Goal: Task Accomplishment & Management: Manage account settings

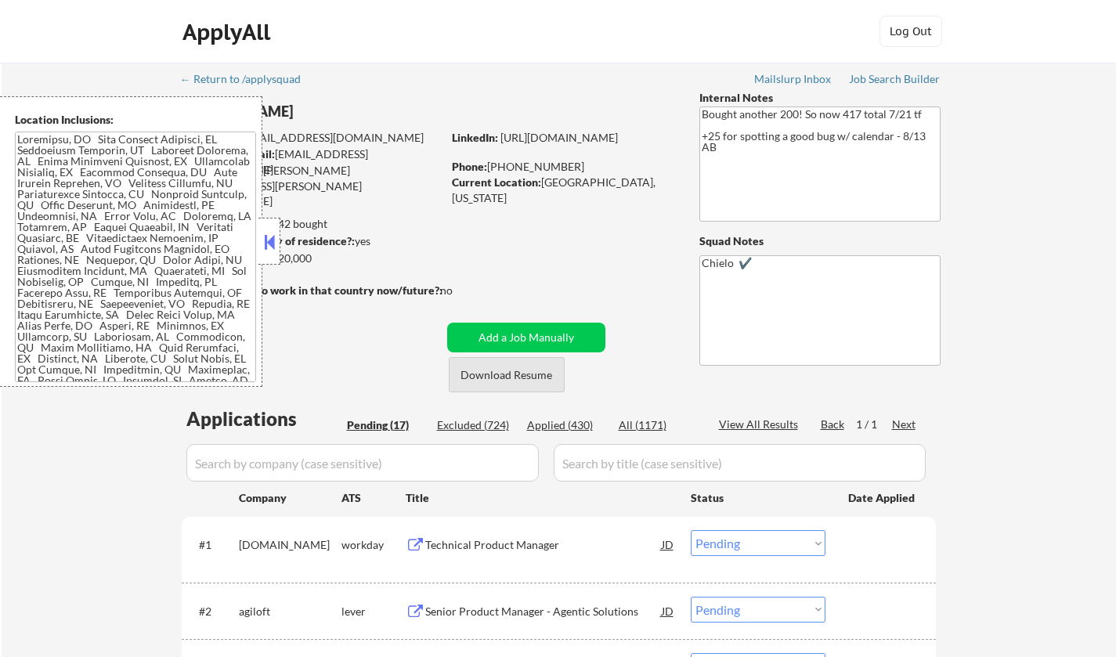
select select ""pending""
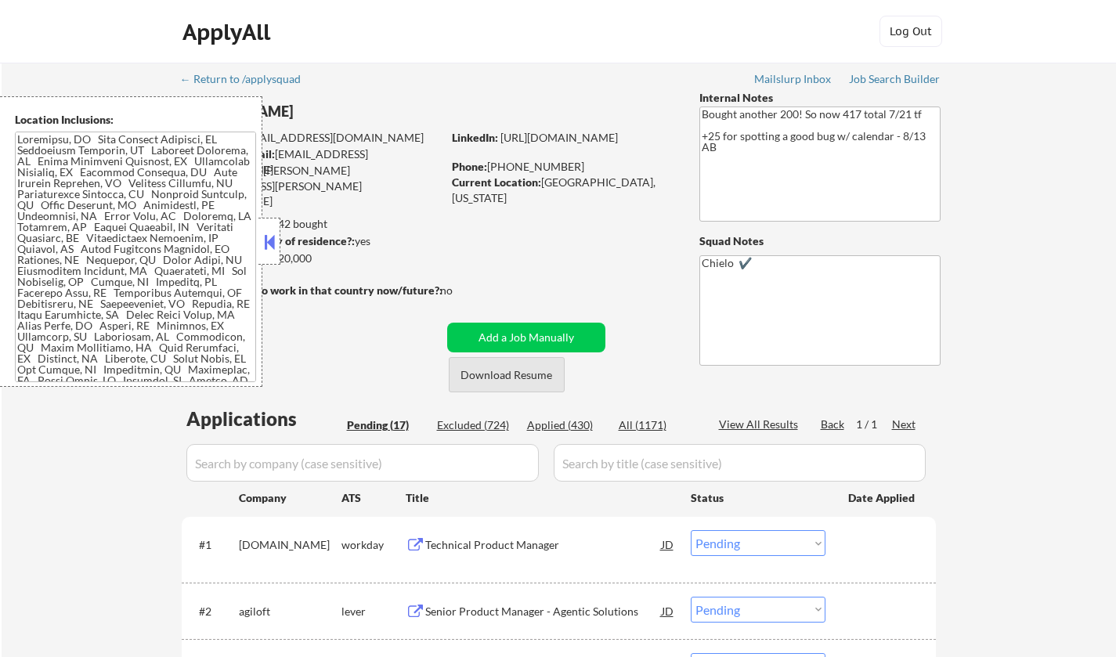
select select ""pending""
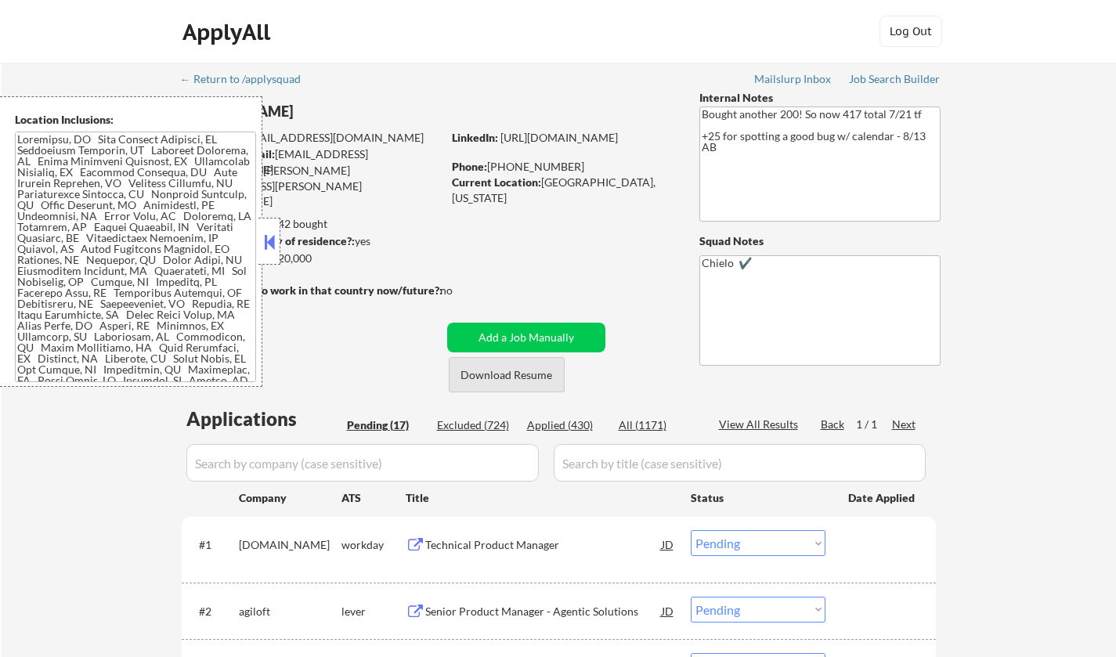
select select ""pending""
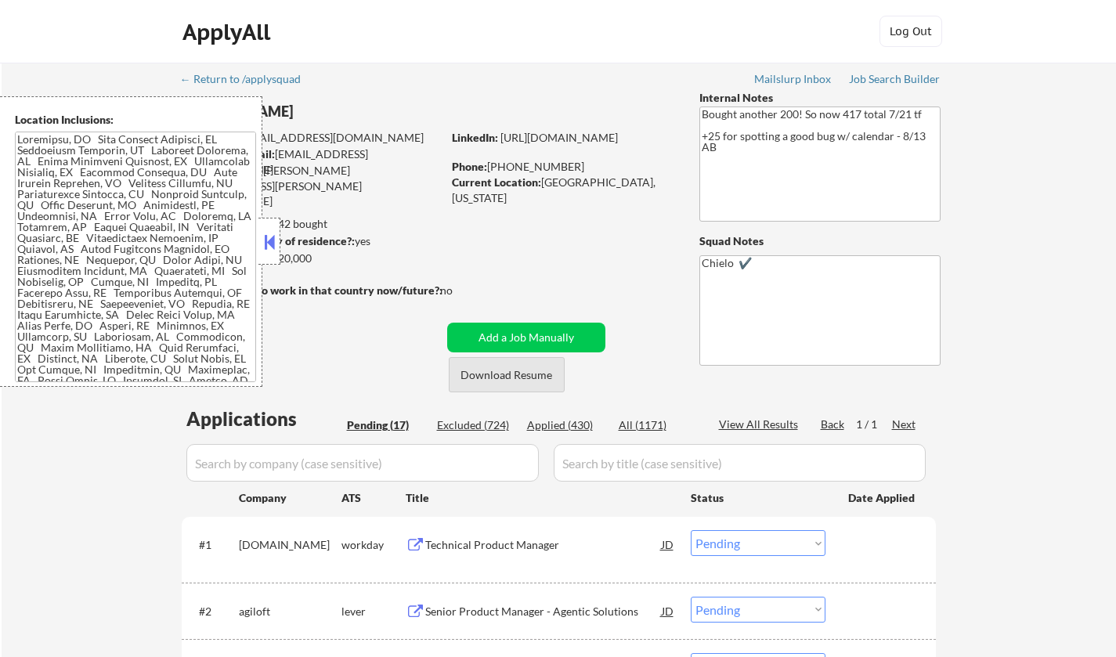
select select ""pending""
click at [266, 238] on button at bounding box center [269, 241] width 17 height 23
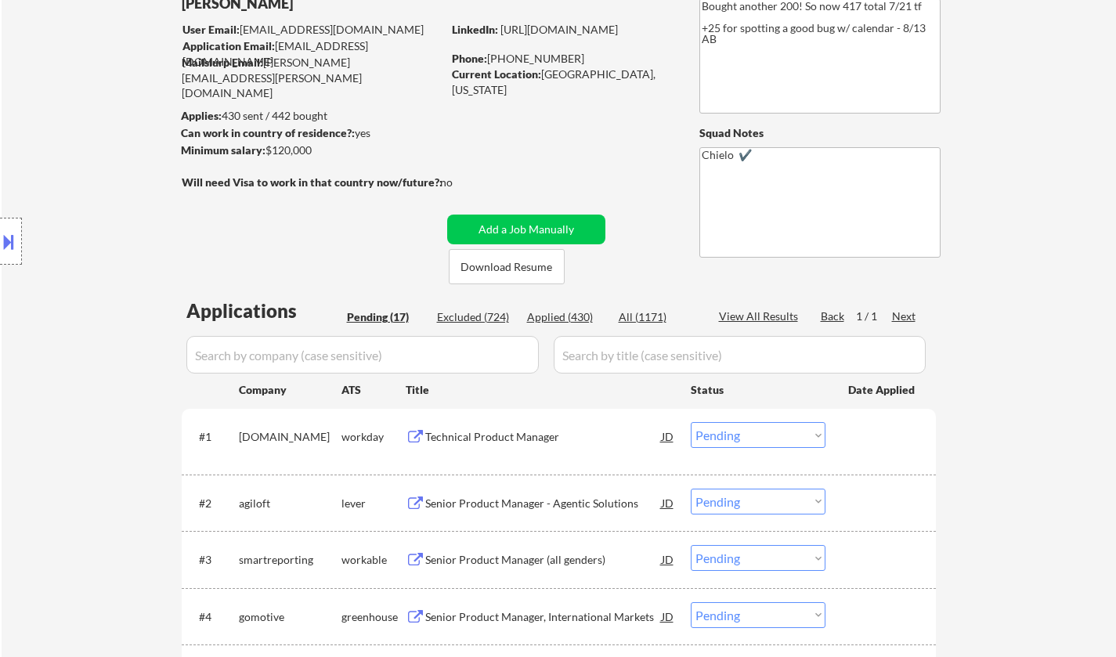
scroll to position [235, 0]
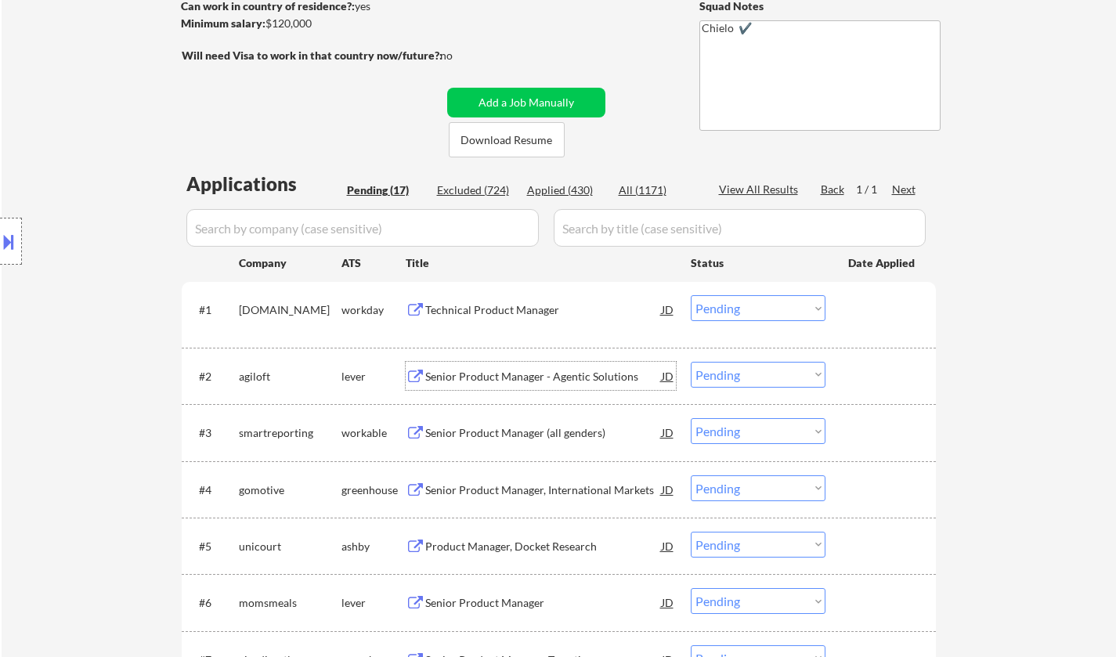
click at [519, 377] on div "Senior Product Manager - Agentic Solutions" at bounding box center [543, 377] width 236 height 16
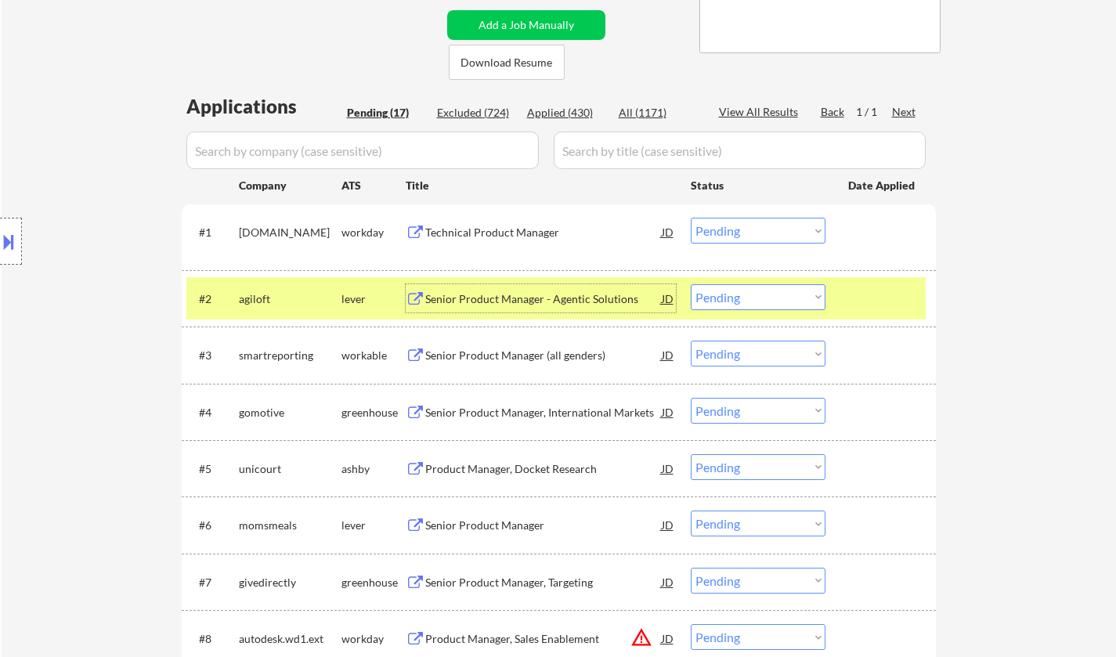
scroll to position [313, 0]
drag, startPoint x: 778, startPoint y: 299, endPoint x: 773, endPoint y: 308, distance: 9.8
click at [778, 301] on select "Choose an option... Pending Applied Excluded (Questions) Excluded (Expired) Exc…" at bounding box center [758, 296] width 135 height 26
click at [691, 283] on select "Choose an option... Pending Applied Excluded (Questions) Excluded (Expired) Exc…" at bounding box center [758, 296] width 135 height 26
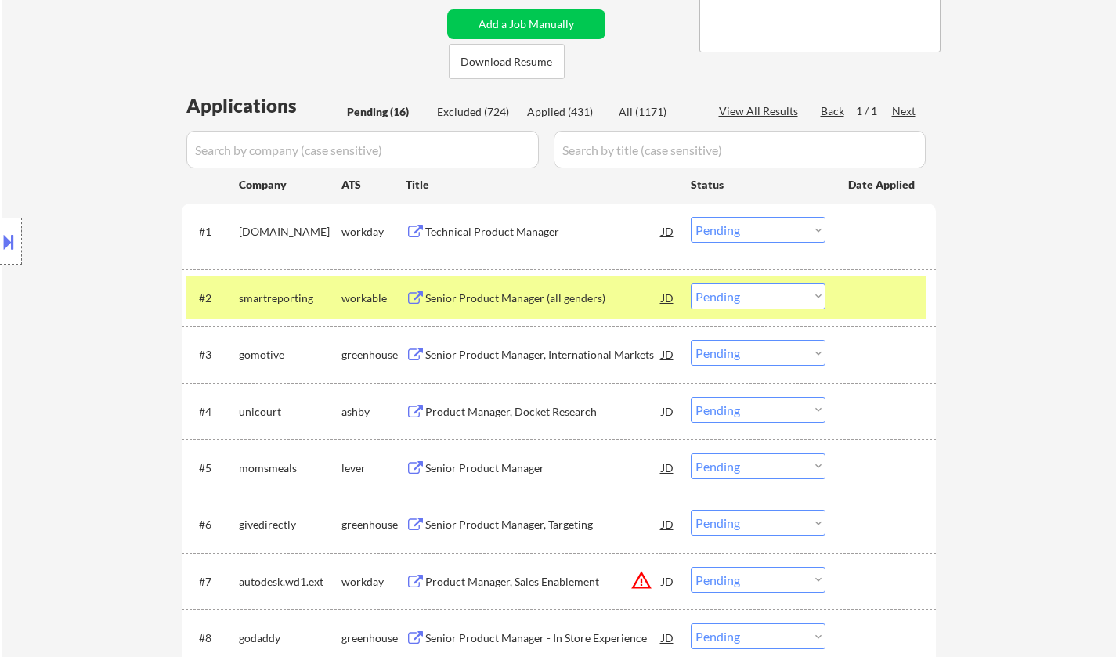
click at [543, 301] on div "Senior Product Manager (all genders)" at bounding box center [543, 298] width 236 height 16
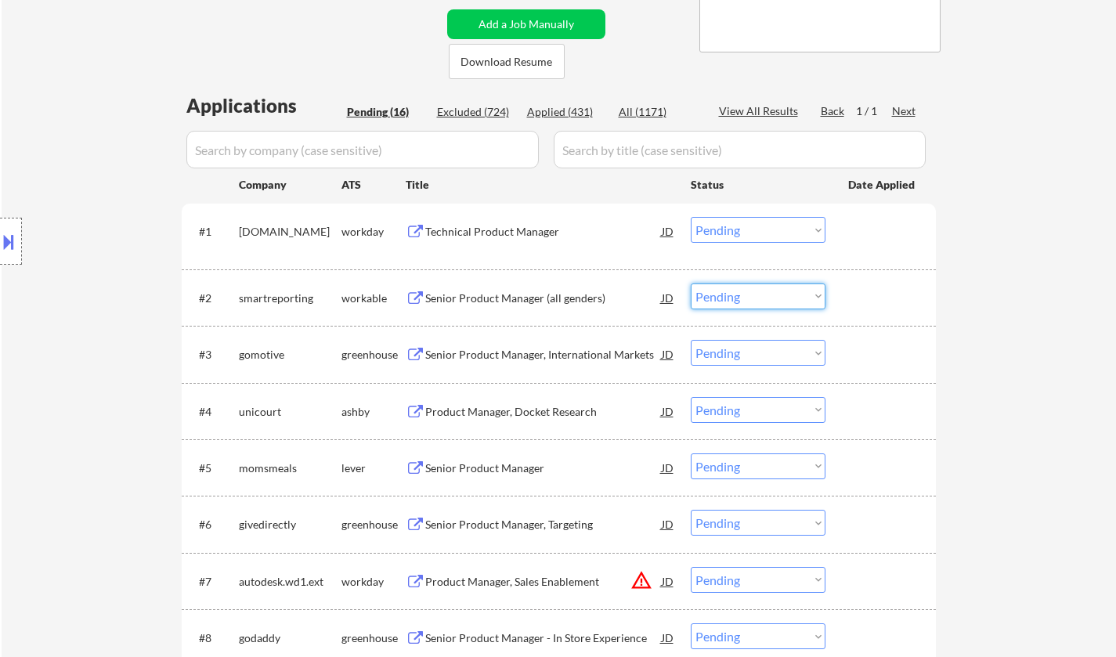
click at [717, 298] on select "Choose an option... Pending Applied Excluded (Questions) Excluded (Expired) Exc…" at bounding box center [758, 296] width 135 height 26
click at [691, 283] on select "Choose an option... Pending Applied Excluded (Questions) Excluded (Expired) Exc…" at bounding box center [758, 296] width 135 height 26
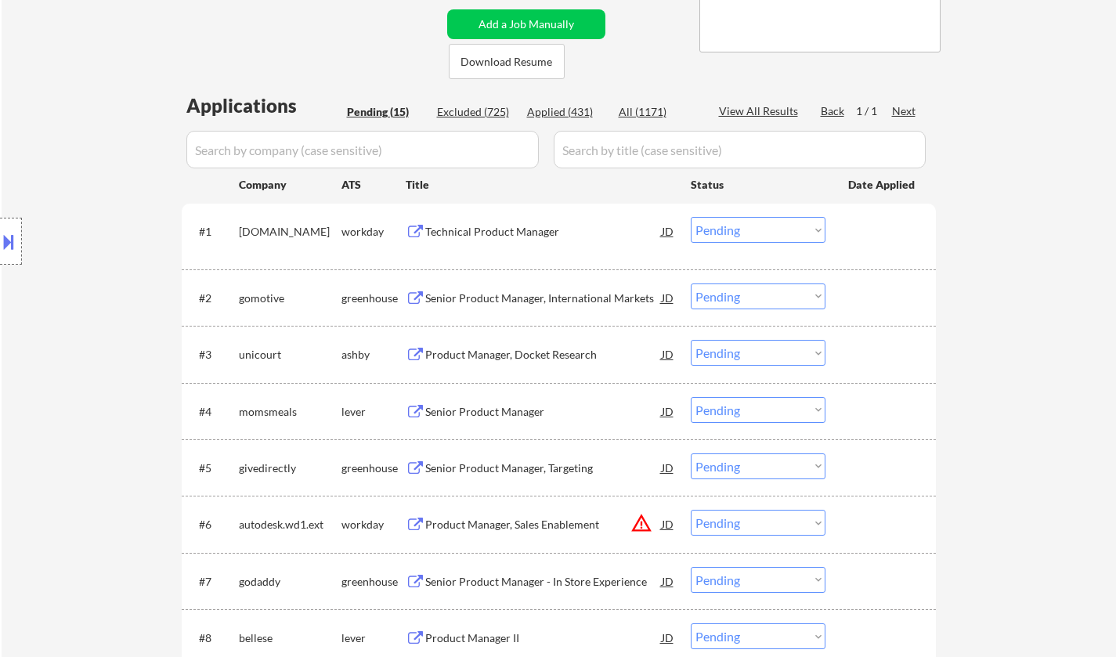
click at [496, 299] on div "Senior Product Manager, International Markets" at bounding box center [543, 298] width 236 height 16
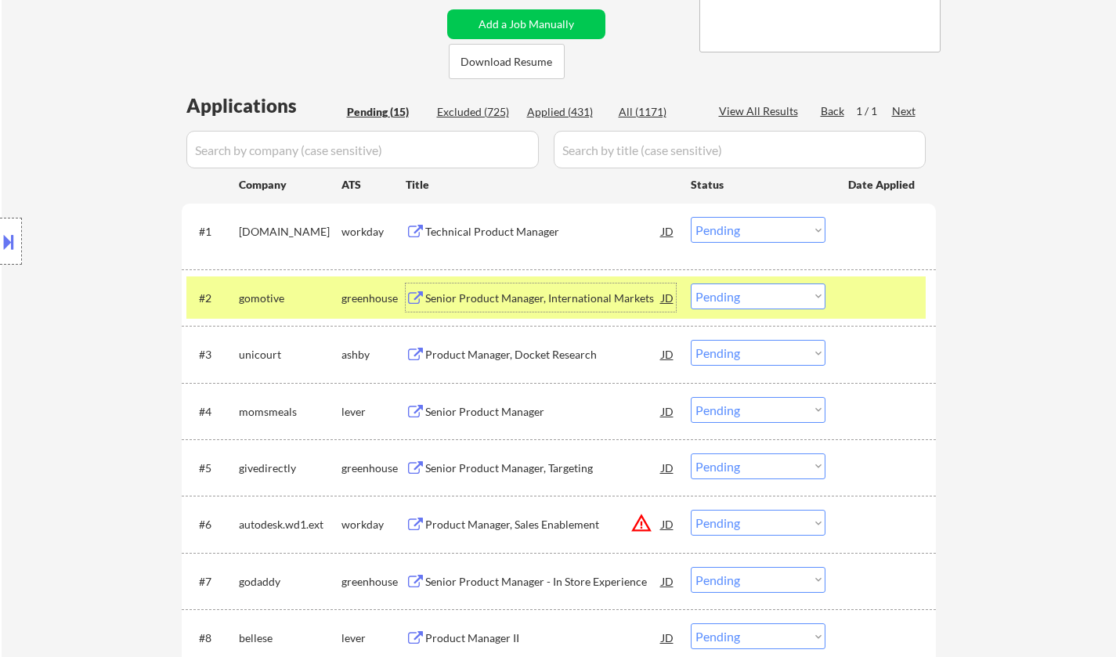
click at [751, 298] on select "Choose an option... Pending Applied Excluded (Questions) Excluded (Expired) Exc…" at bounding box center [758, 296] width 135 height 26
click at [691, 283] on select "Choose an option... Pending Applied Excluded (Questions) Excluded (Expired) Exc…" at bounding box center [758, 296] width 135 height 26
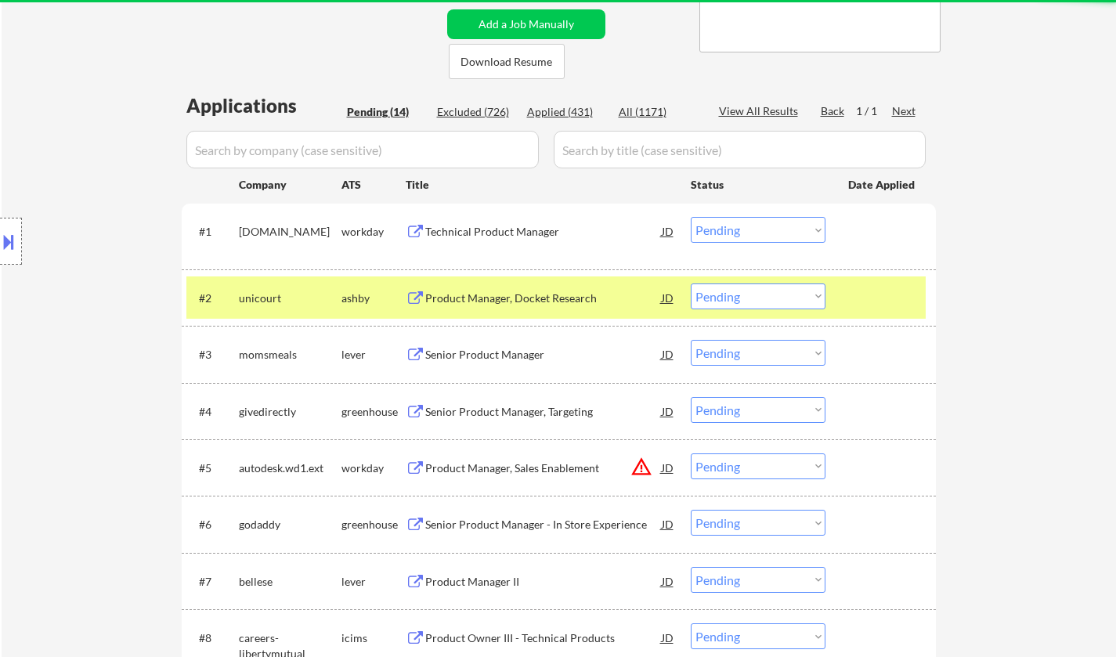
click at [504, 298] on div "Product Manager, Docket Research" at bounding box center [543, 298] width 236 height 16
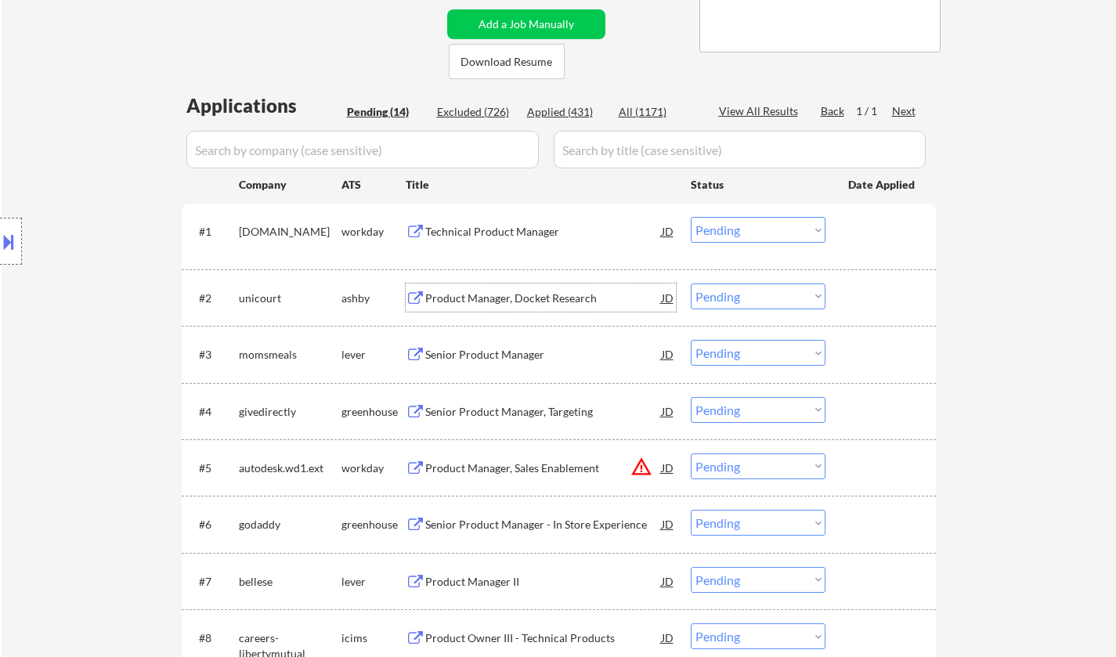
drag, startPoint x: 761, startPoint y: 291, endPoint x: 766, endPoint y: 305, distance: 14.1
click at [761, 291] on select "Choose an option... Pending Applied Excluded (Questions) Excluded (Expired) Exc…" at bounding box center [758, 296] width 135 height 26
click at [691, 283] on select "Choose an option... Pending Applied Excluded (Questions) Excluded (Expired) Exc…" at bounding box center [758, 296] width 135 height 26
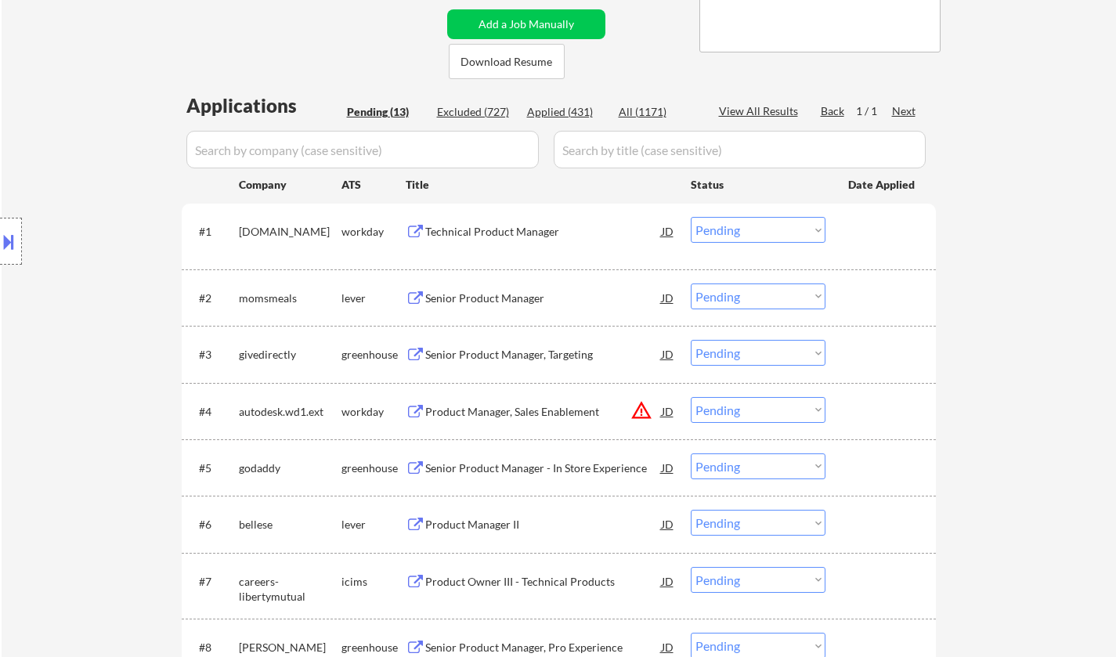
click at [495, 298] on div "Senior Product Manager" at bounding box center [543, 298] width 236 height 16
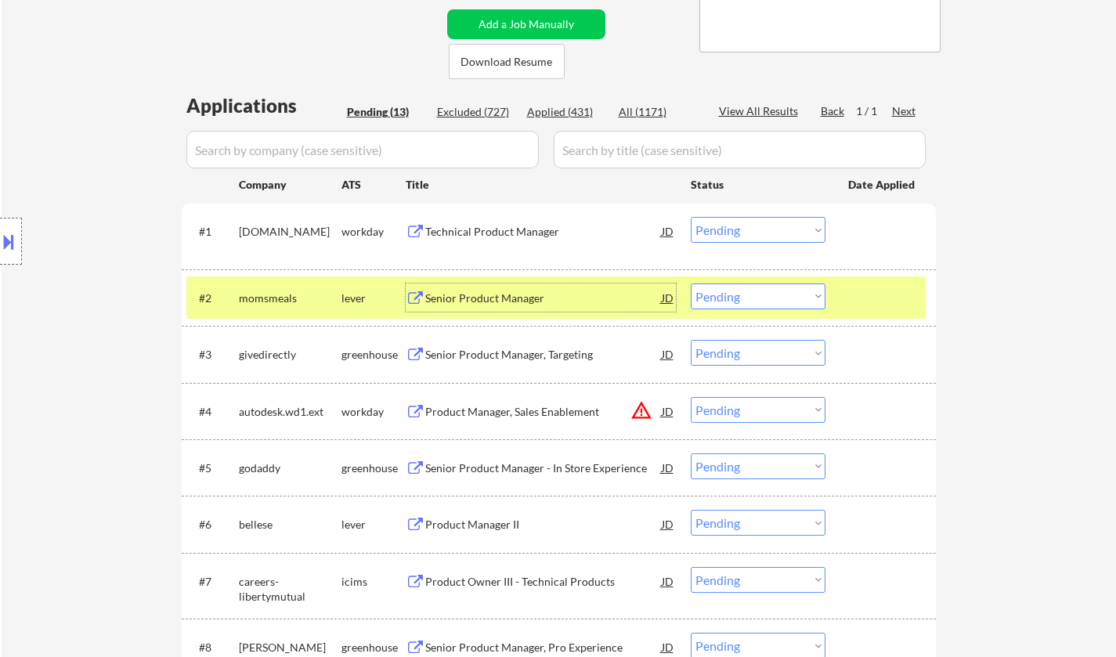
click at [752, 295] on select "Choose an option... Pending Applied Excluded (Questions) Excluded (Expired) Exc…" at bounding box center [758, 296] width 135 height 26
click at [691, 283] on select "Choose an option... Pending Applied Excluded (Questions) Excluded (Expired) Exc…" at bounding box center [758, 296] width 135 height 26
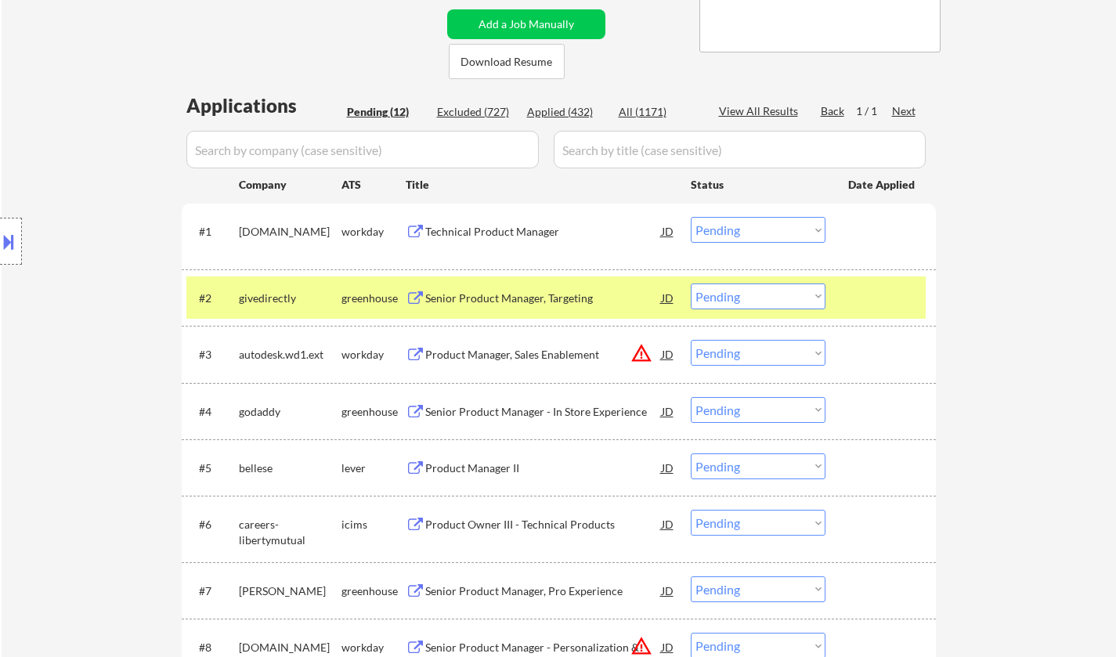
click at [485, 292] on div "Senior Product Manager, Targeting" at bounding box center [543, 298] width 236 height 16
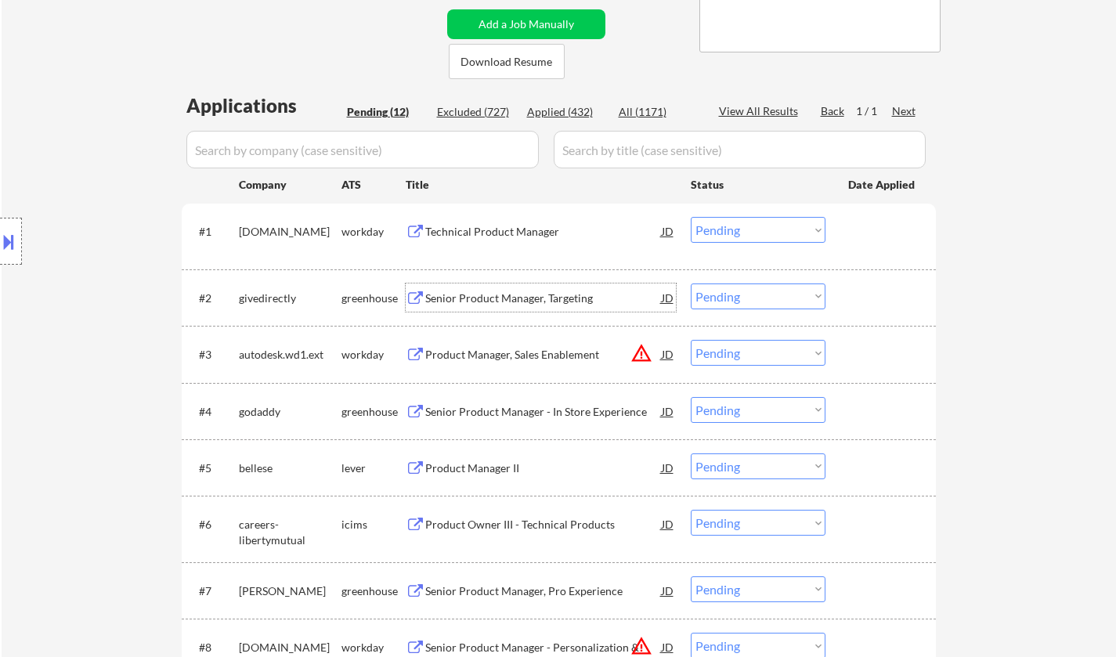
click at [748, 297] on select "Choose an option... Pending Applied Excluded (Questions) Excluded (Expired) Exc…" at bounding box center [758, 296] width 135 height 26
click at [691, 283] on select "Choose an option... Pending Applied Excluded (Questions) Excluded (Expired) Exc…" at bounding box center [758, 296] width 135 height 26
select select ""pending""
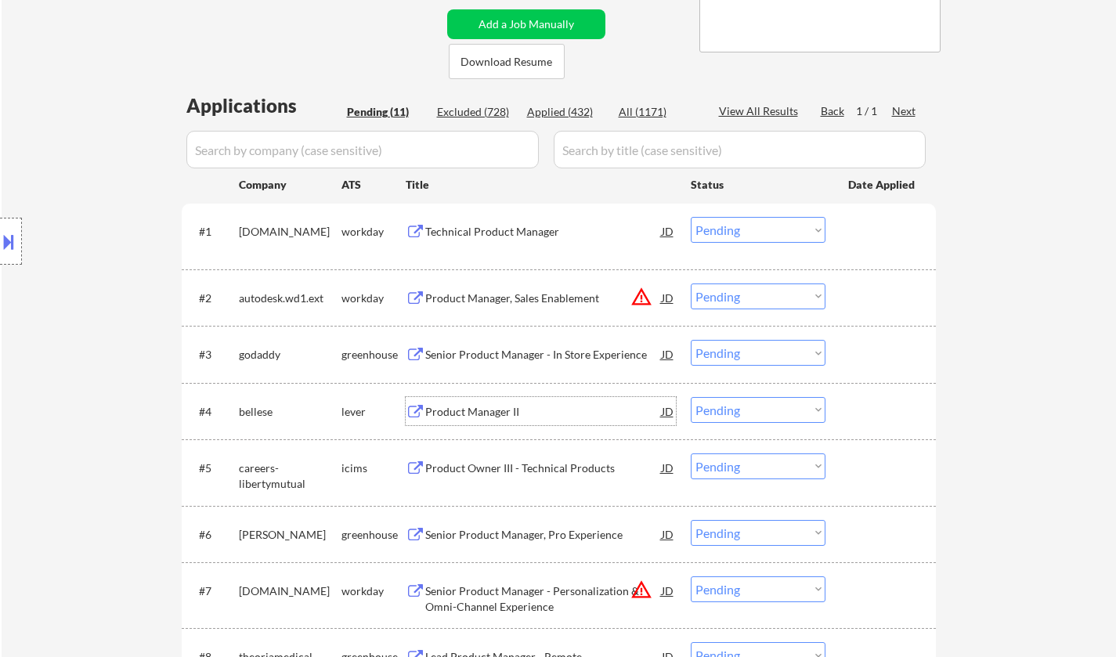
click at [471, 410] on div "Product Manager II" at bounding box center [543, 412] width 236 height 16
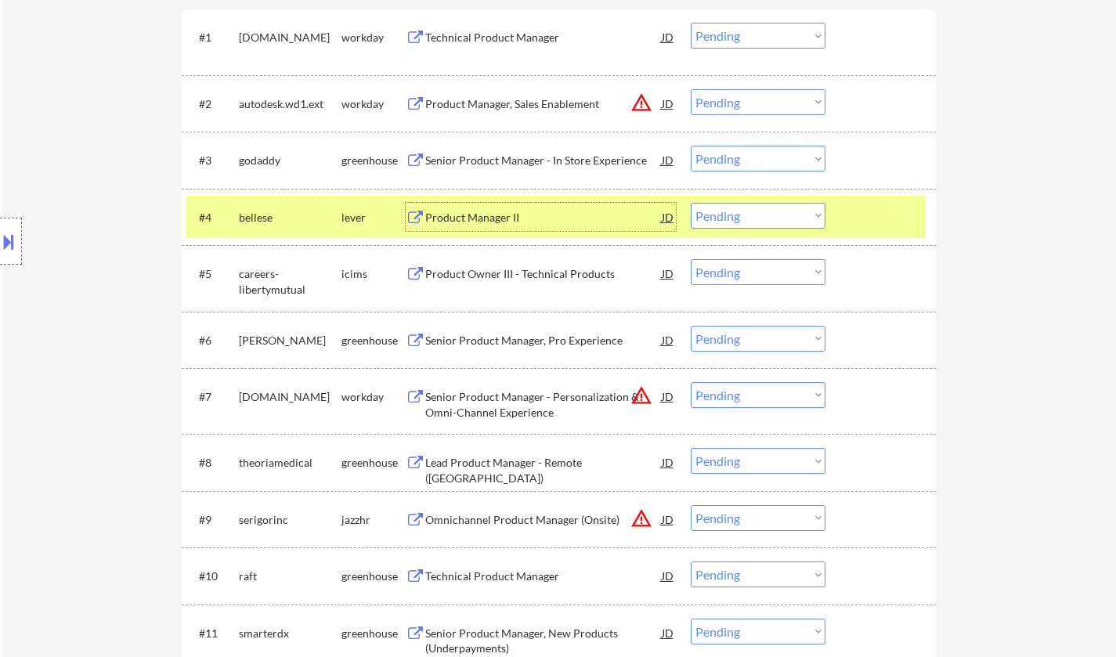
scroll to position [548, 0]
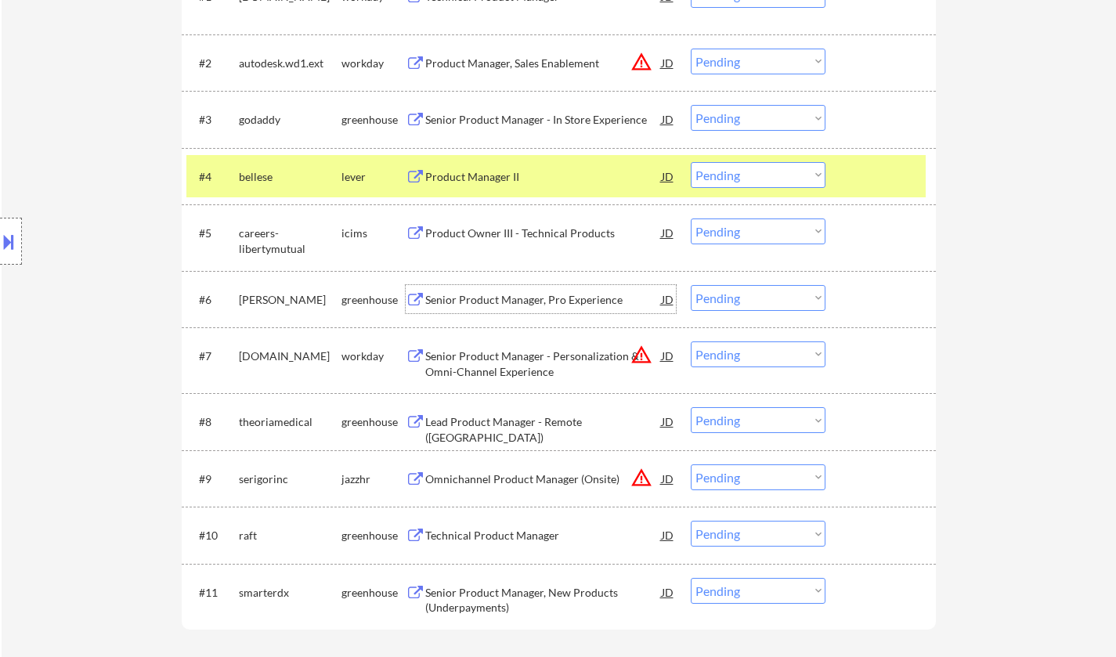
click at [518, 296] on div "Senior Product Manager, Pro Experience" at bounding box center [543, 300] width 236 height 16
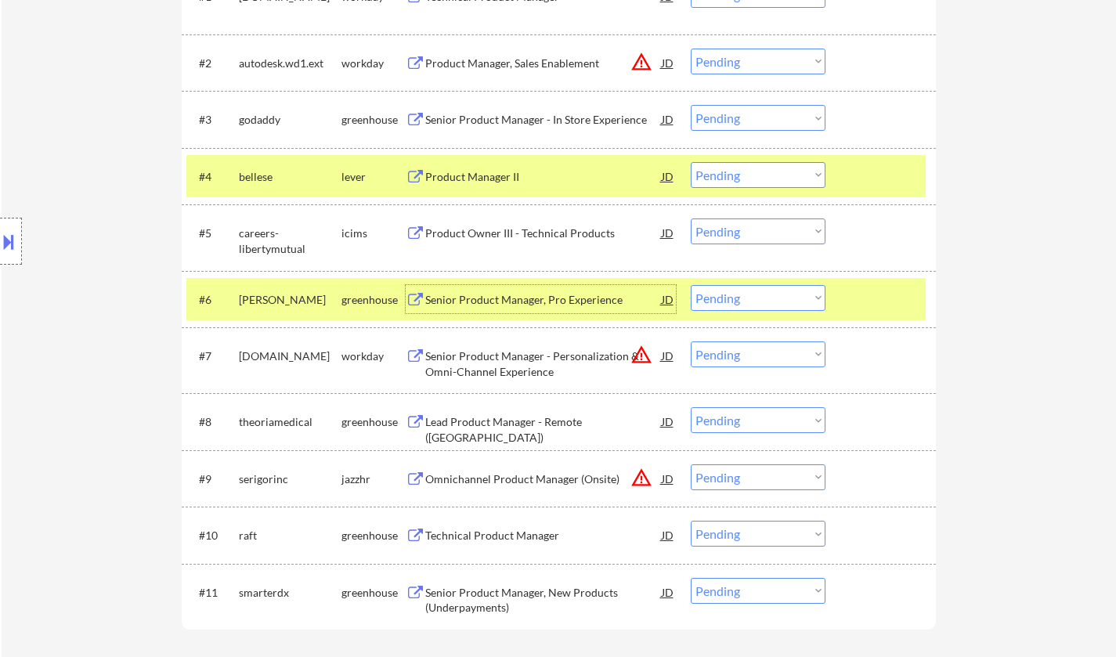
click at [777, 301] on select "Choose an option... Pending Applied Excluded (Questions) Excluded (Expired) Exc…" at bounding box center [758, 298] width 135 height 26
click at [691, 285] on select "Choose an option... Pending Applied Excluded (Questions) Excluded (Expired) Exc…" at bounding box center [758, 298] width 135 height 26
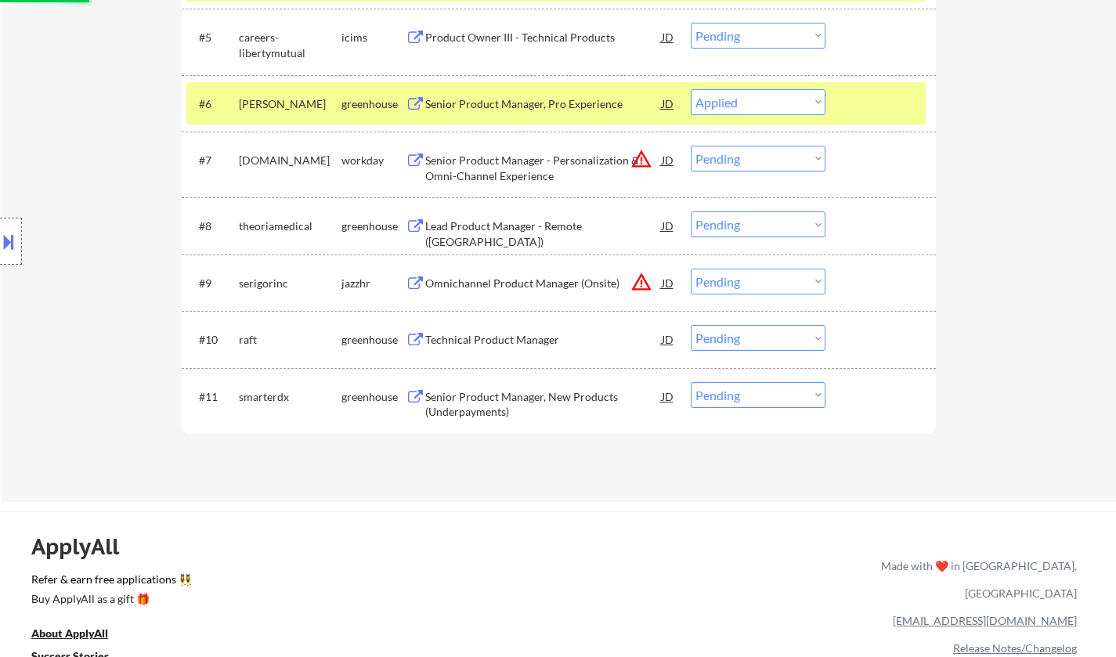
scroll to position [783, 0]
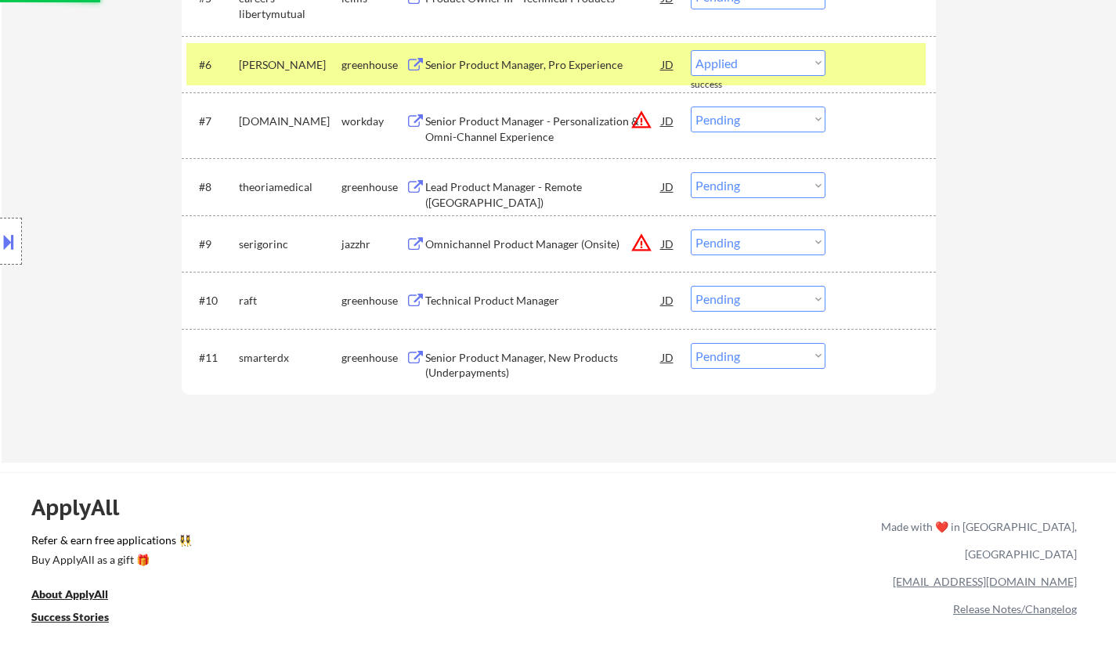
select select ""pending""
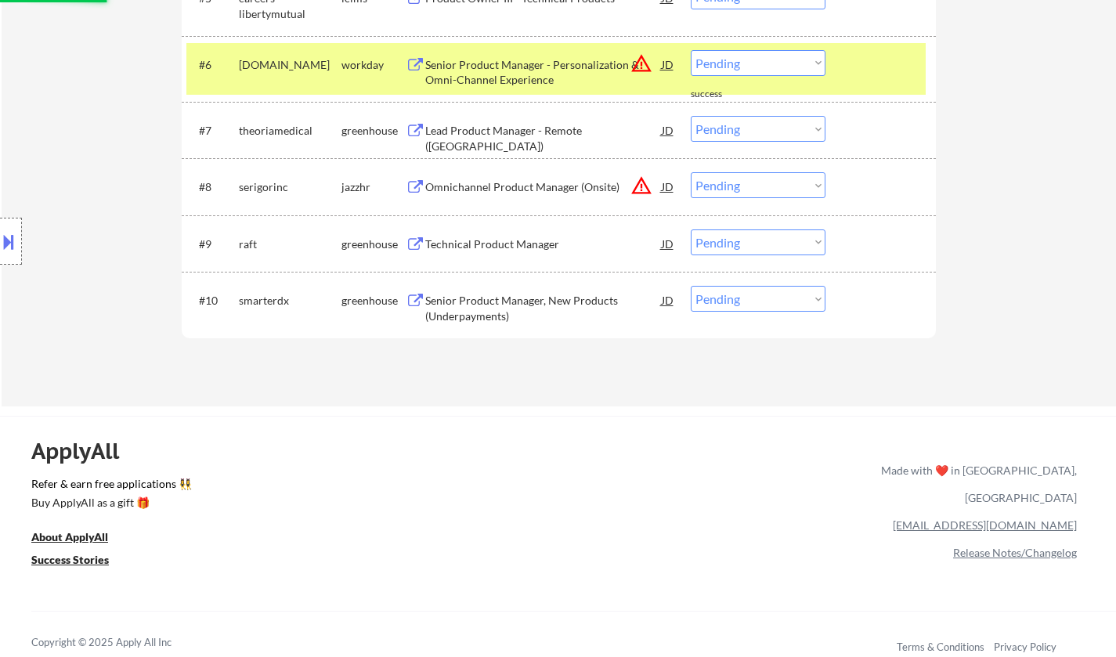
click at [541, 132] on div "Lead Product Manager - Remote ([GEOGRAPHIC_DATA])" at bounding box center [543, 138] width 236 height 31
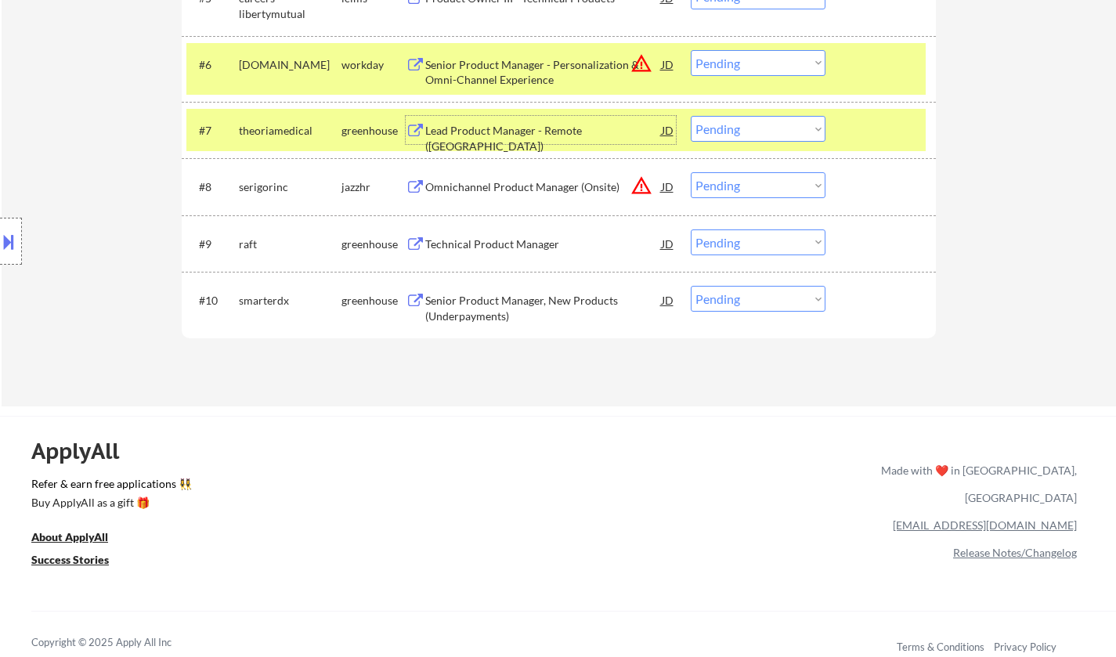
click at [765, 139] on select "Choose an option... Pending Applied Excluded (Questions) Excluded (Expired) Exc…" at bounding box center [758, 129] width 135 height 26
click at [691, 116] on select "Choose an option... Pending Applied Excluded (Questions) Excluded (Expired) Exc…" at bounding box center [758, 129] width 135 height 26
select select ""pending""
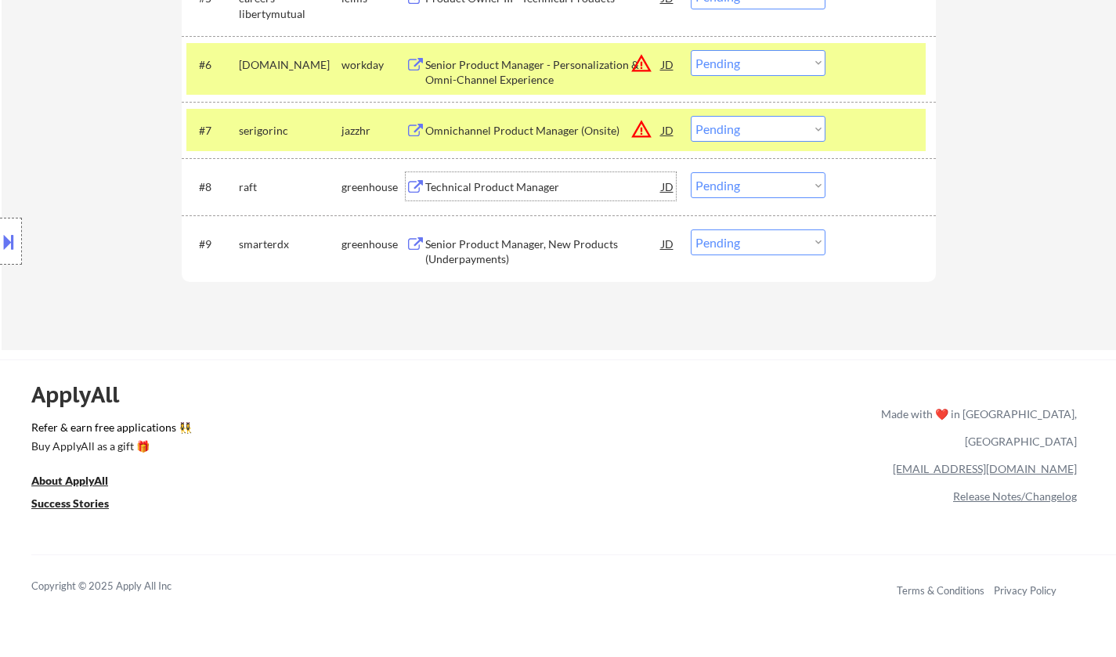
click at [487, 186] on div "Technical Product Manager" at bounding box center [543, 187] width 236 height 16
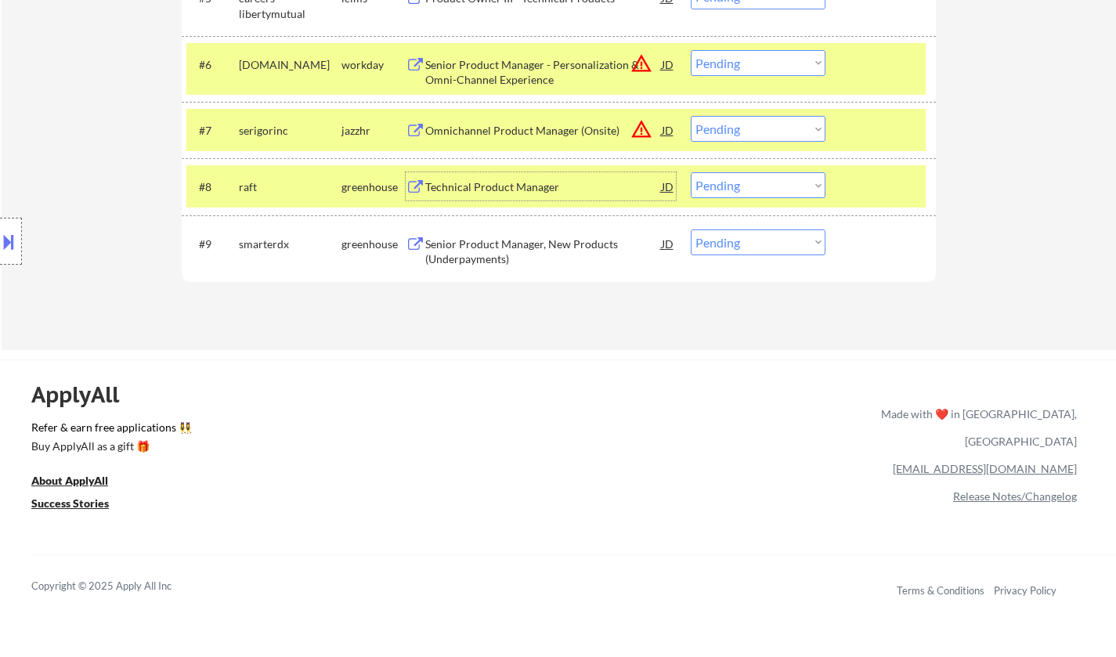
click at [781, 190] on select "Choose an option... Pending Applied Excluded (Questions) Excluded (Expired) Exc…" at bounding box center [758, 185] width 135 height 26
click at [691, 172] on select "Choose an option... Pending Applied Excluded (Questions) Excluded (Expired) Exc…" at bounding box center [758, 185] width 135 height 26
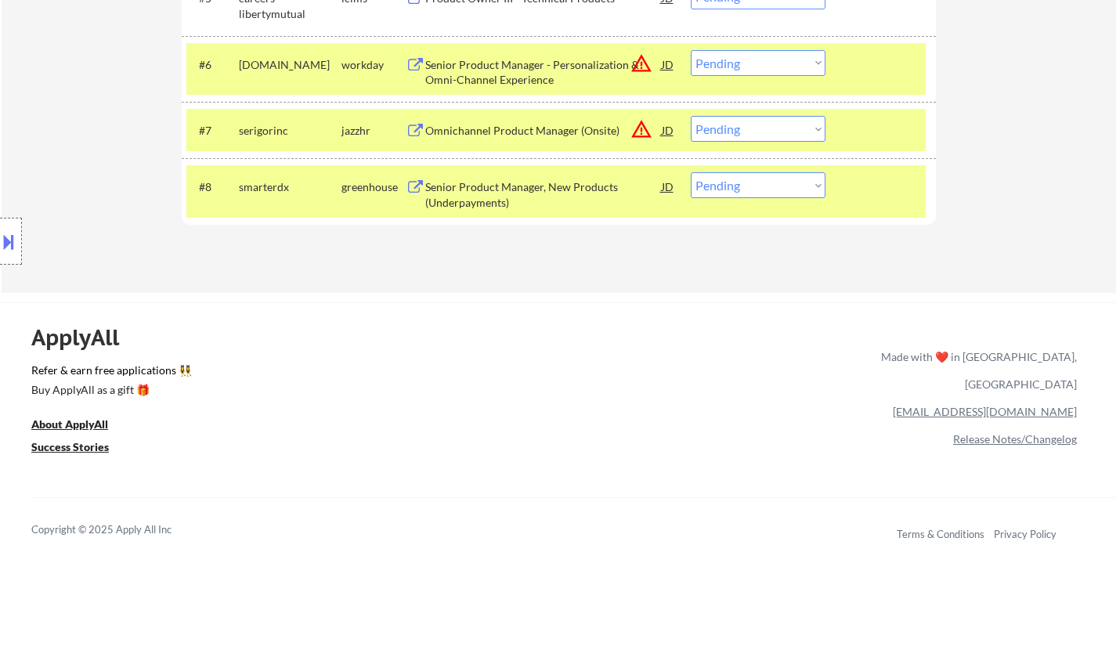
click at [507, 179] on div "Senior Product Manager, New Products (Underpayments)" at bounding box center [543, 191] width 236 height 38
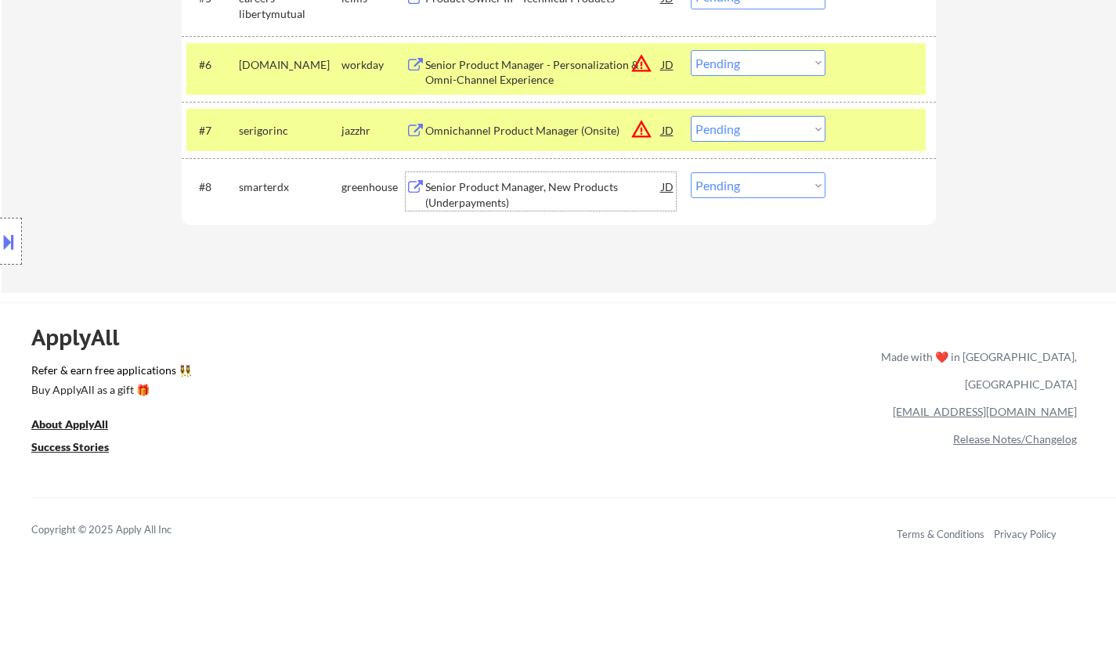
click at [767, 180] on select "Choose an option... Pending Applied Excluded (Questions) Excluded (Expired) Exc…" at bounding box center [758, 185] width 135 height 26
select select ""excluded__bad_match_""
click at [691, 172] on select "Choose an option... Pending Applied Excluded (Questions) Excluded (Expired) Exc…" at bounding box center [758, 185] width 135 height 26
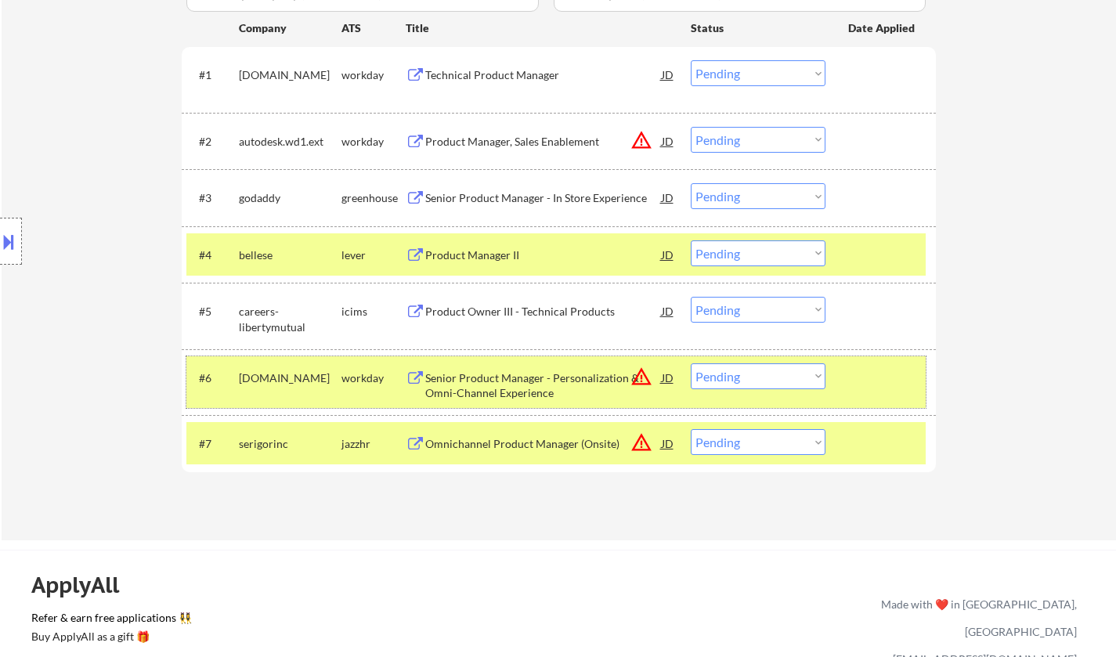
click at [676, 377] on div "#6 [DOMAIN_NAME] workday Senior Product Manager - Personalization & Omni-Channe…" at bounding box center [555, 382] width 739 height 52
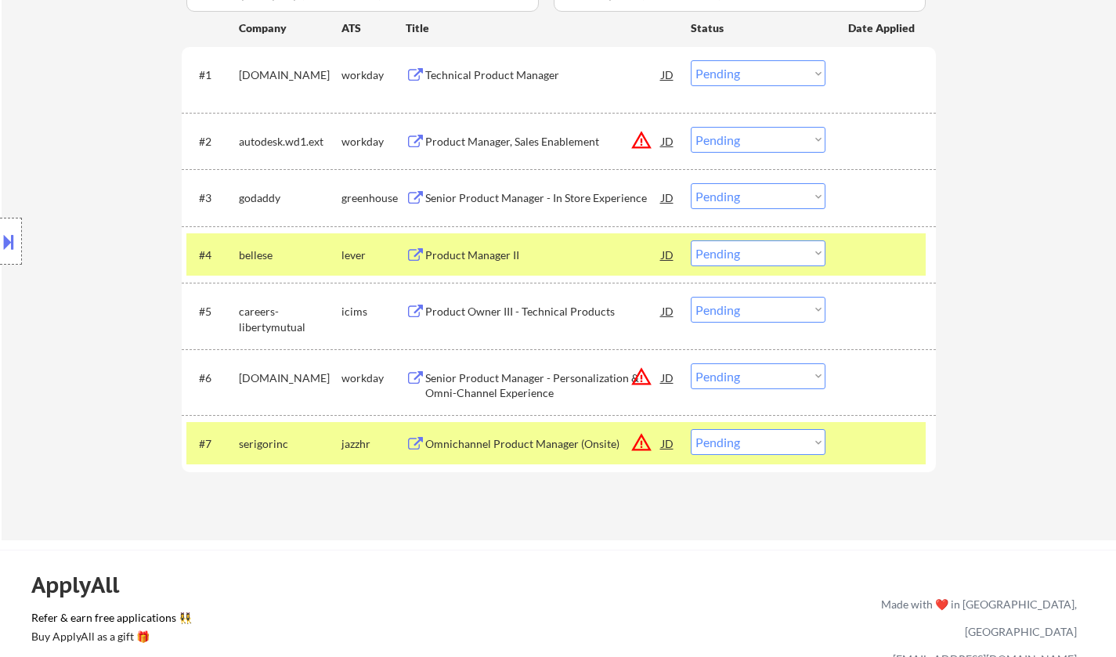
click at [671, 378] on div "JD" at bounding box center [668, 377] width 16 height 28
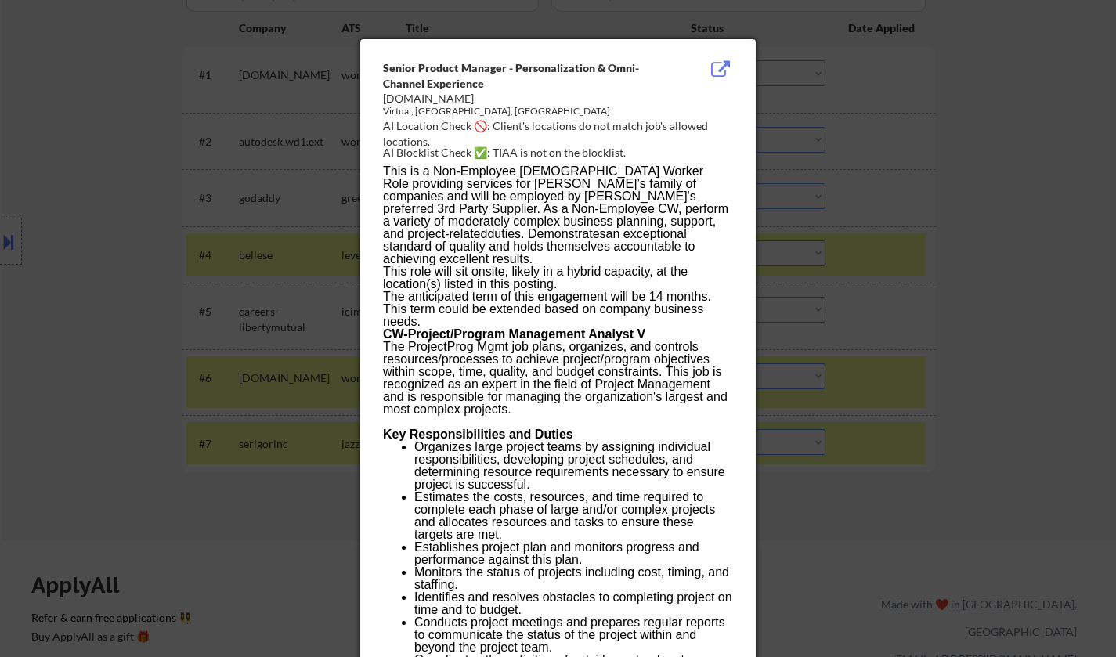
click at [964, 400] on div at bounding box center [558, 328] width 1116 height 657
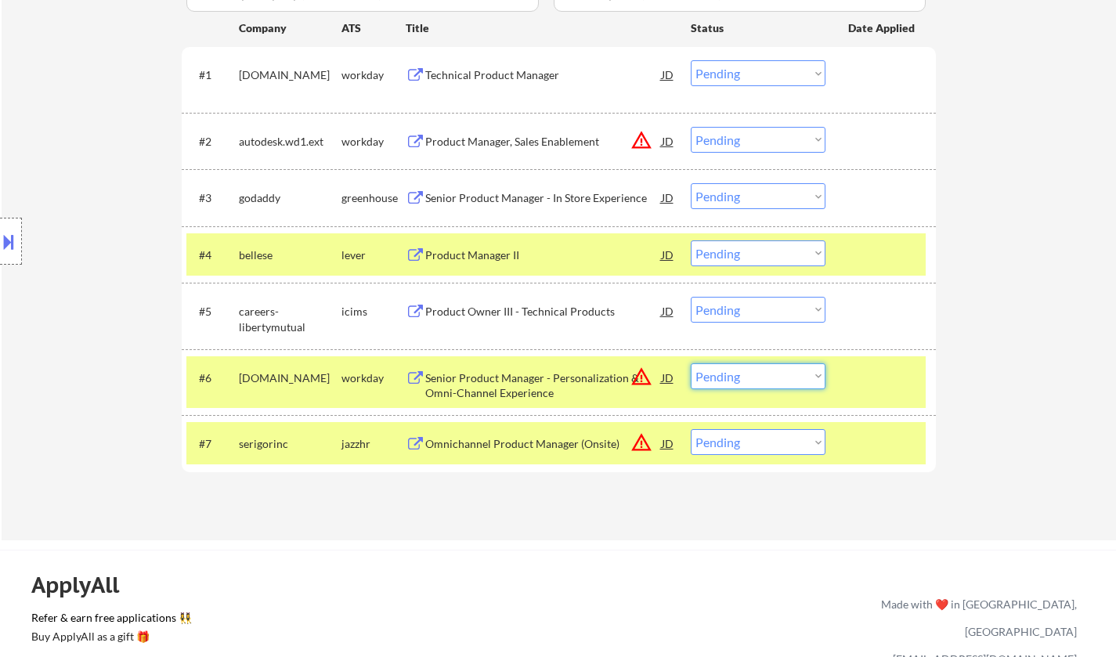
drag, startPoint x: 760, startPoint y: 376, endPoint x: 763, endPoint y: 384, distance: 9.2
click at [760, 376] on select "Choose an option... Pending Applied Excluded (Questions) Excluded (Expired) Exc…" at bounding box center [758, 376] width 135 height 26
click at [691, 363] on select "Choose an option... Pending Applied Excluded (Questions) Excluded (Expired) Exc…" at bounding box center [758, 376] width 135 height 26
select select ""pending""
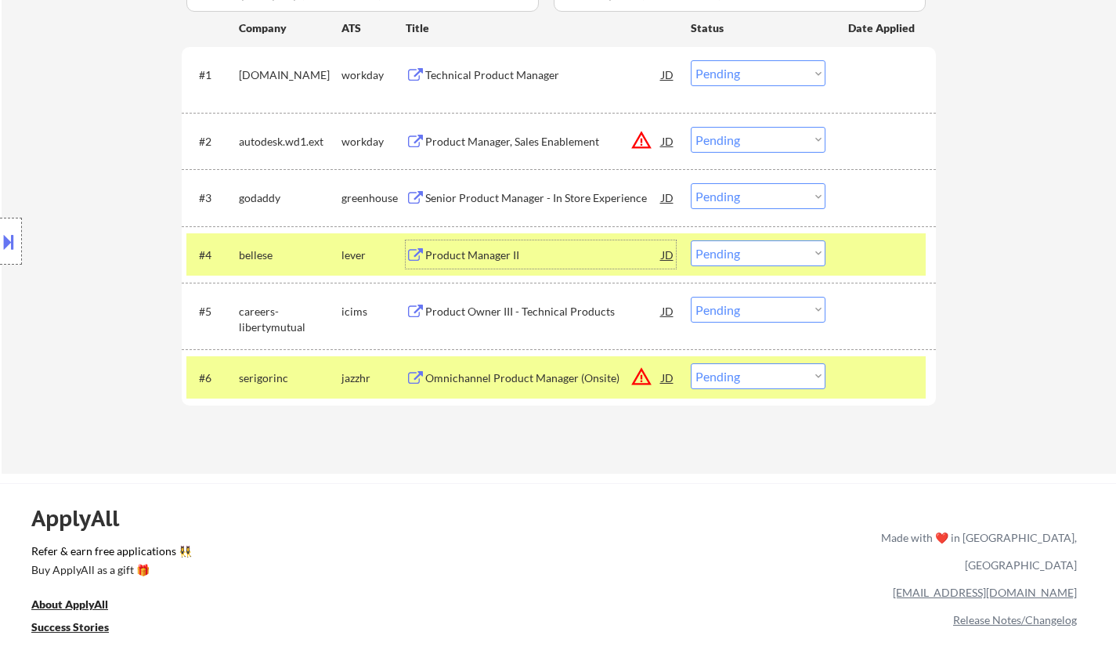
click at [474, 254] on div "Product Manager II" at bounding box center [543, 255] width 236 height 16
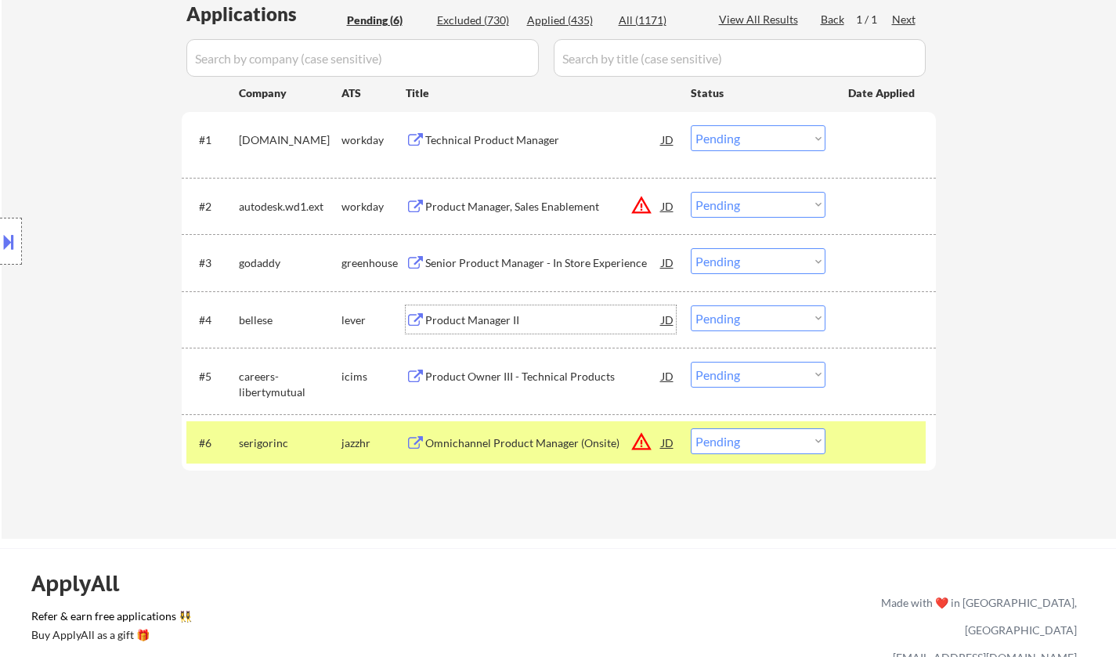
scroll to position [391, 0]
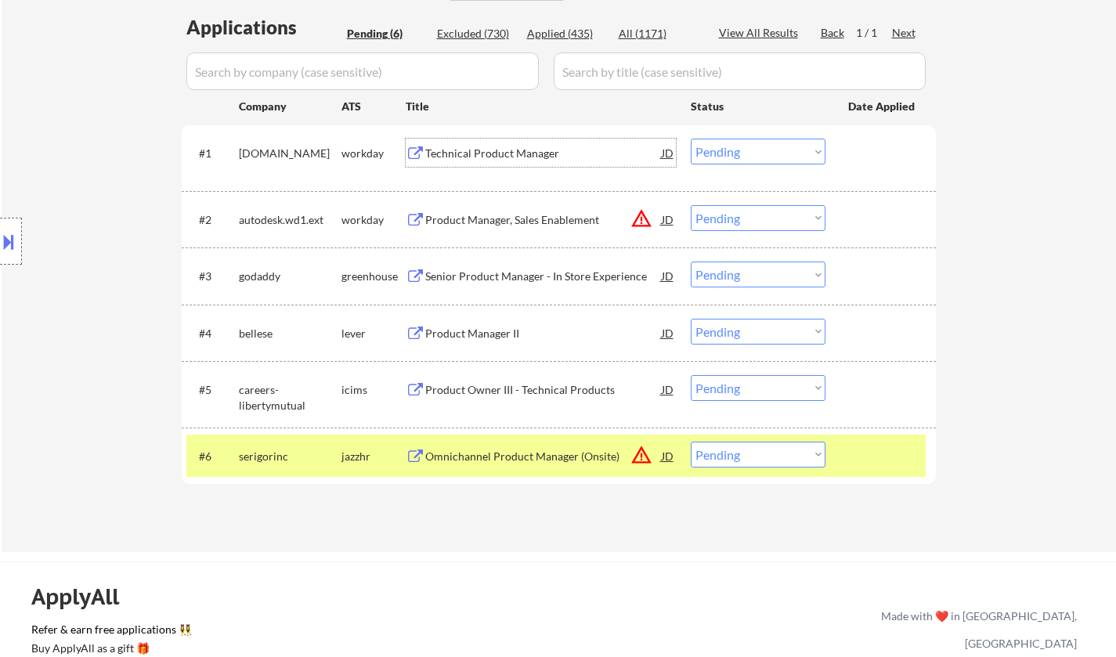
click at [477, 157] on div "Technical Product Manager" at bounding box center [543, 154] width 236 height 16
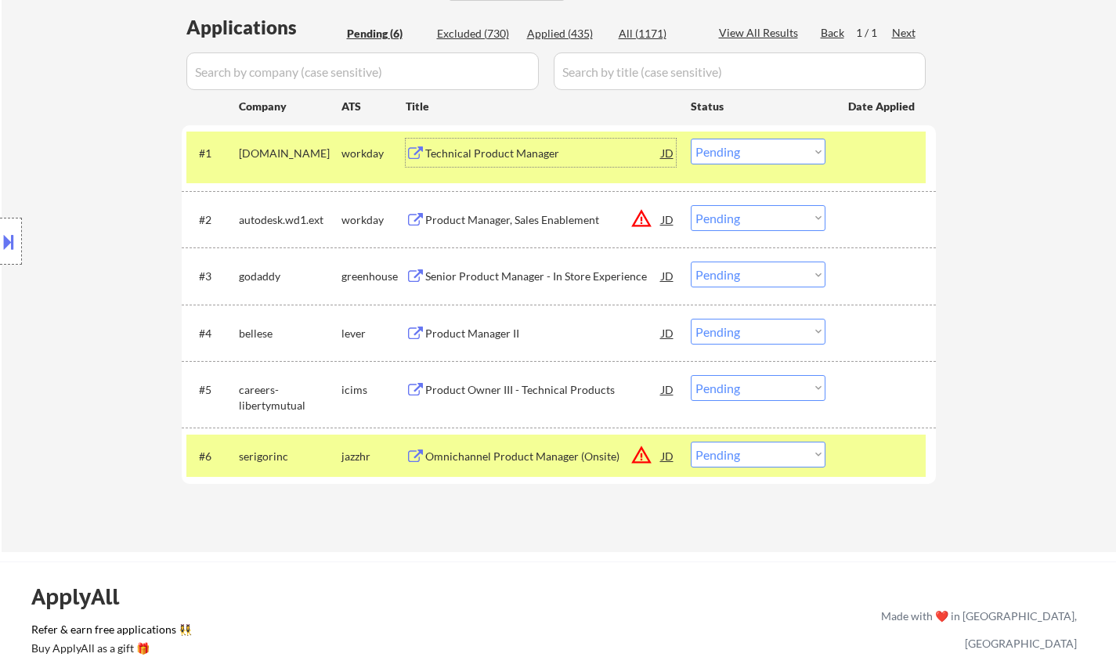
click at [503, 153] on div "Technical Product Manager" at bounding box center [543, 154] width 236 height 16
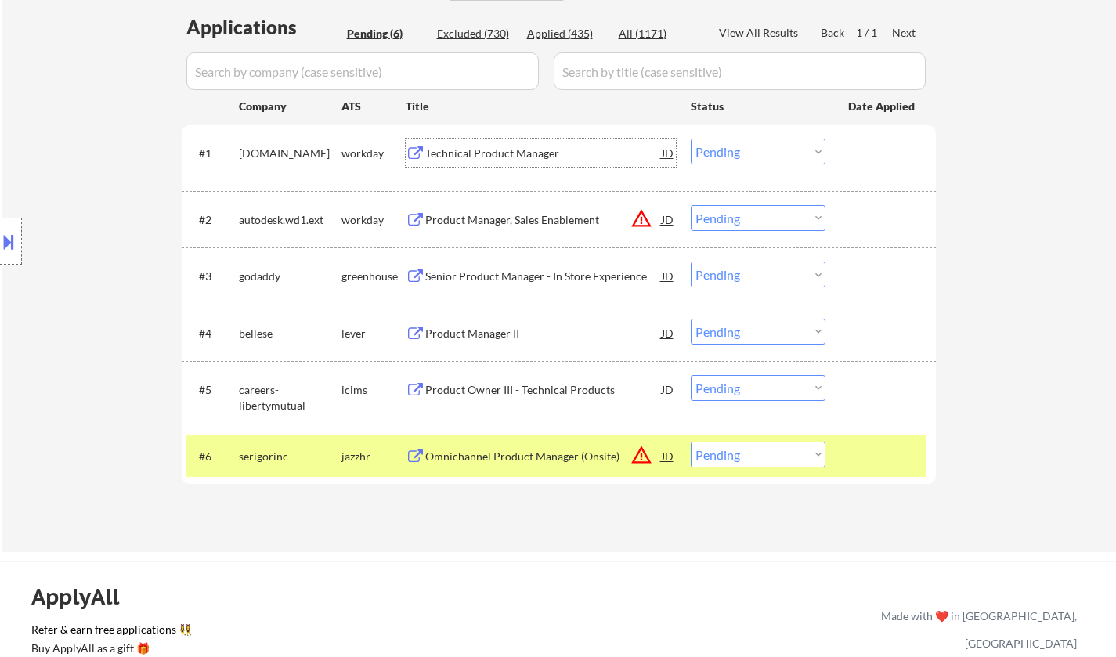
drag, startPoint x: 752, startPoint y: 152, endPoint x: 752, endPoint y: 162, distance: 10.2
click at [752, 152] on select "Choose an option... Pending Applied Excluded (Questions) Excluded (Expired) Exc…" at bounding box center [758, 152] width 135 height 26
click at [691, 139] on select "Choose an option... Pending Applied Excluded (Questions) Excluded (Expired) Exc…" at bounding box center [758, 152] width 135 height 26
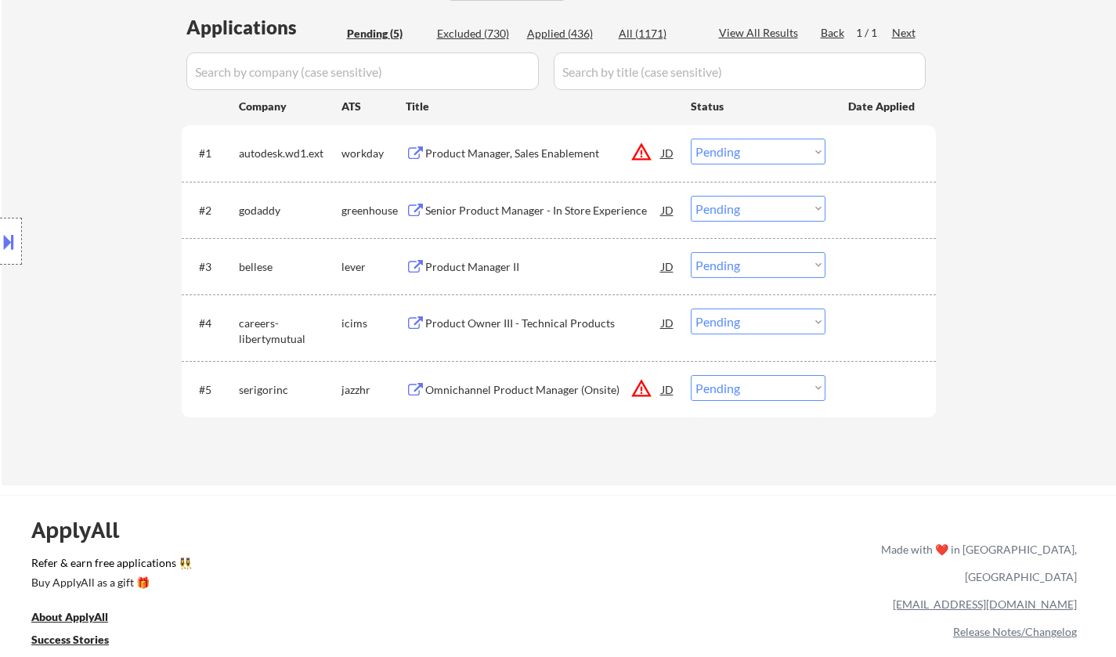
click at [666, 150] on div "JD" at bounding box center [668, 153] width 16 height 28
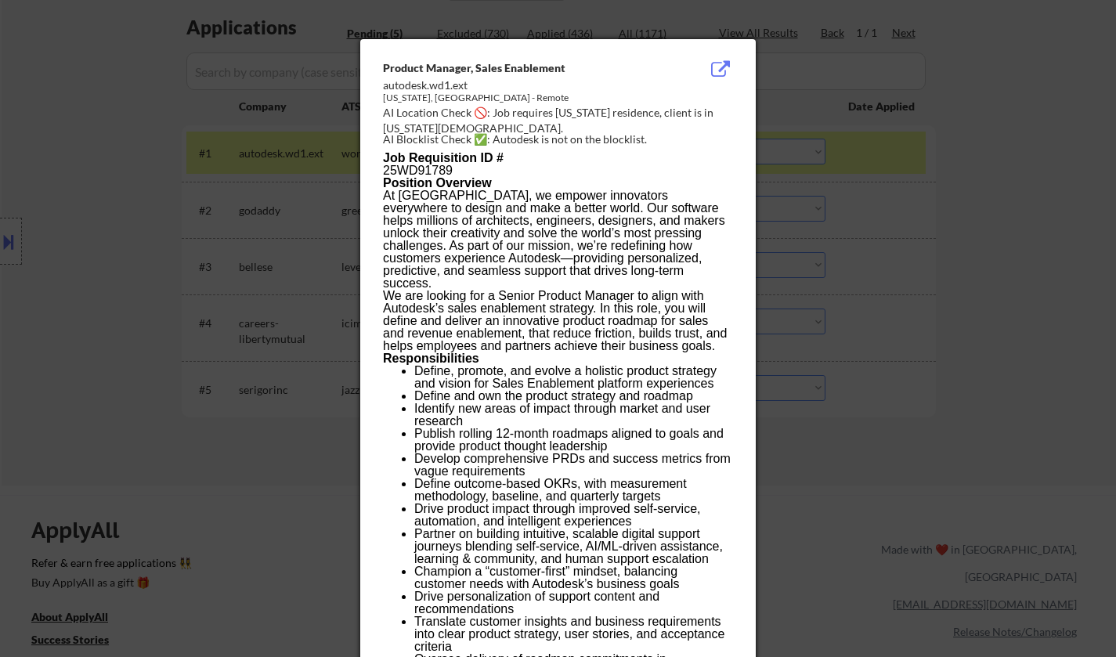
click at [923, 328] on div at bounding box center [558, 328] width 1116 height 657
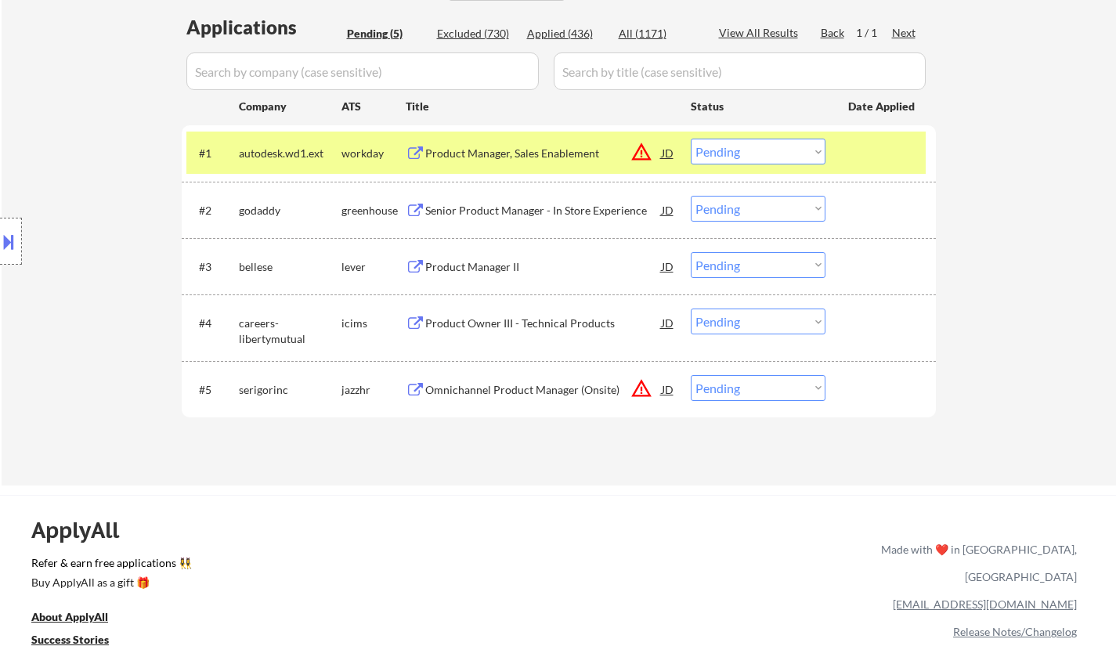
click at [788, 143] on select "Choose an option... Pending Applied Excluded (Questions) Excluded (Expired) Exc…" at bounding box center [758, 152] width 135 height 26
click at [691, 139] on select "Choose an option... Pending Applied Excluded (Questions) Excluded (Expired) Exc…" at bounding box center [758, 152] width 135 height 26
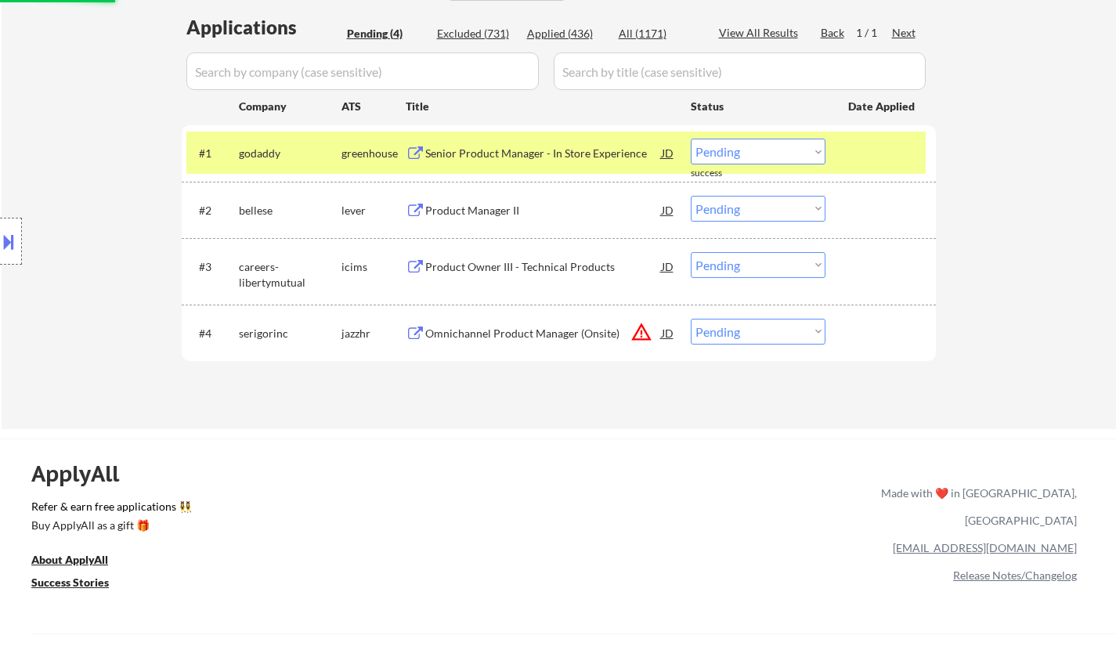
click at [547, 153] on div "Senior Product Manager - In Store Experience" at bounding box center [543, 154] width 236 height 16
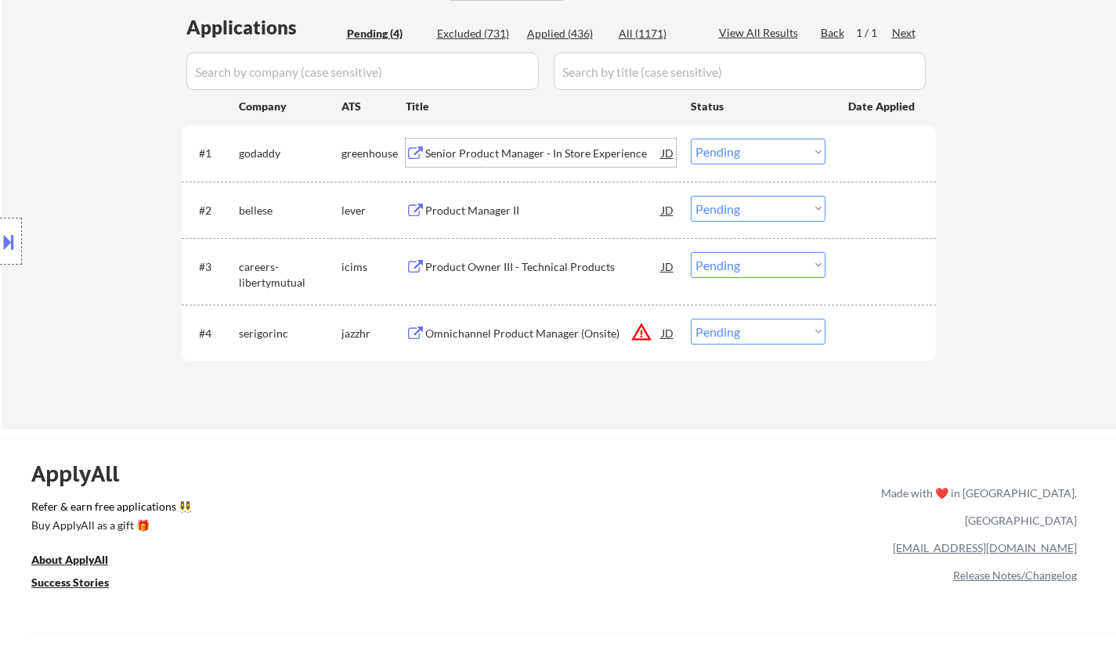
click at [763, 151] on select "Choose an option... Pending Applied Excluded (Questions) Excluded (Expired) Exc…" at bounding box center [758, 152] width 135 height 26
click at [691, 139] on select "Choose an option... Pending Applied Excluded (Questions) Excluded (Expired) Exc…" at bounding box center [758, 152] width 135 height 26
select select ""pending""
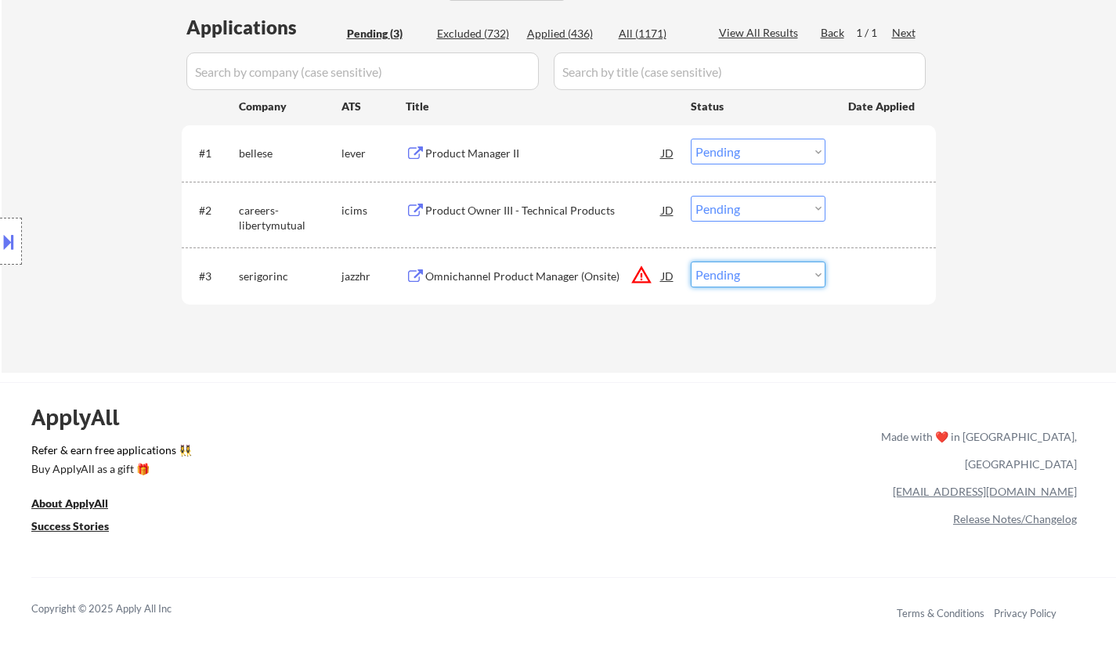
drag, startPoint x: 765, startPoint y: 278, endPoint x: 774, endPoint y: 287, distance: 12.2
click at [765, 278] on select "Choose an option... Pending Applied Excluded (Questions) Excluded (Expired) Exc…" at bounding box center [758, 275] width 135 height 26
select select ""excluded__location_""
click at [691, 262] on select "Choose an option... Pending Applied Excluded (Questions) Excluded (Expired) Exc…" at bounding box center [758, 275] width 135 height 26
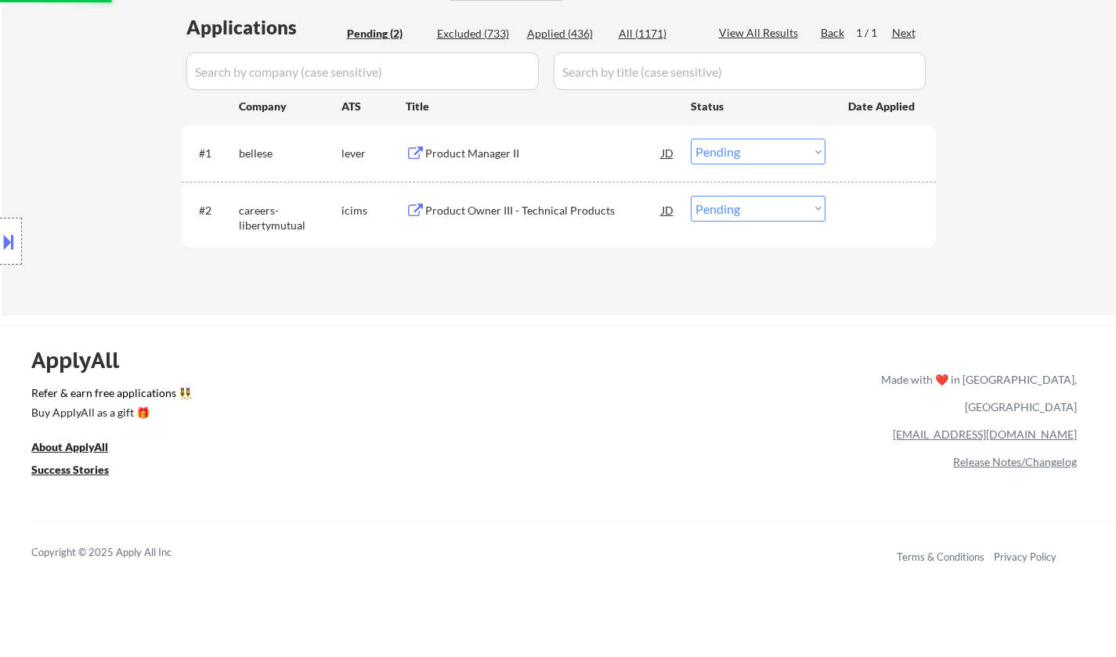
scroll to position [157, 0]
